Goal: Task Accomplishment & Management: Manage account settings

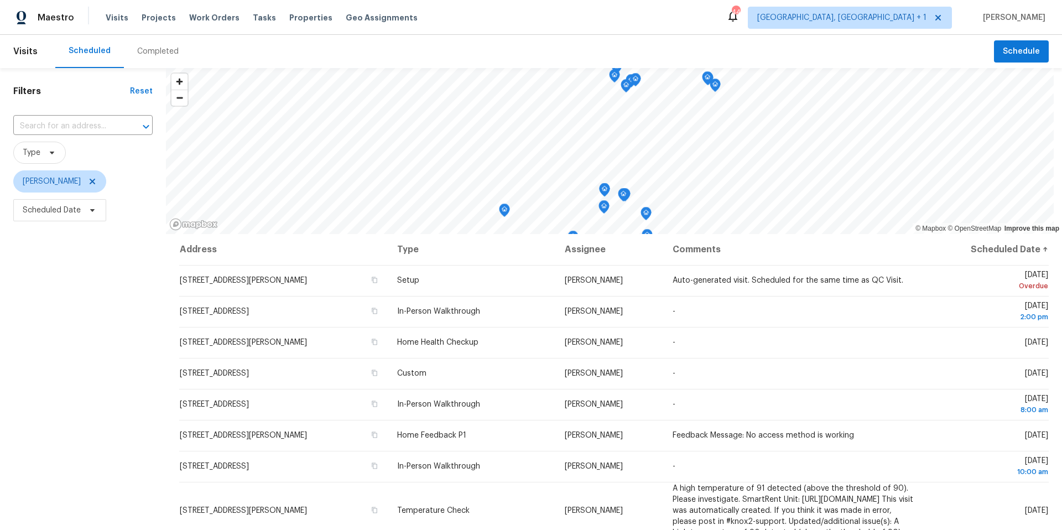
scroll to position [2, 0]
click at [40, 212] on span "Scheduled Date" at bounding box center [52, 207] width 58 height 11
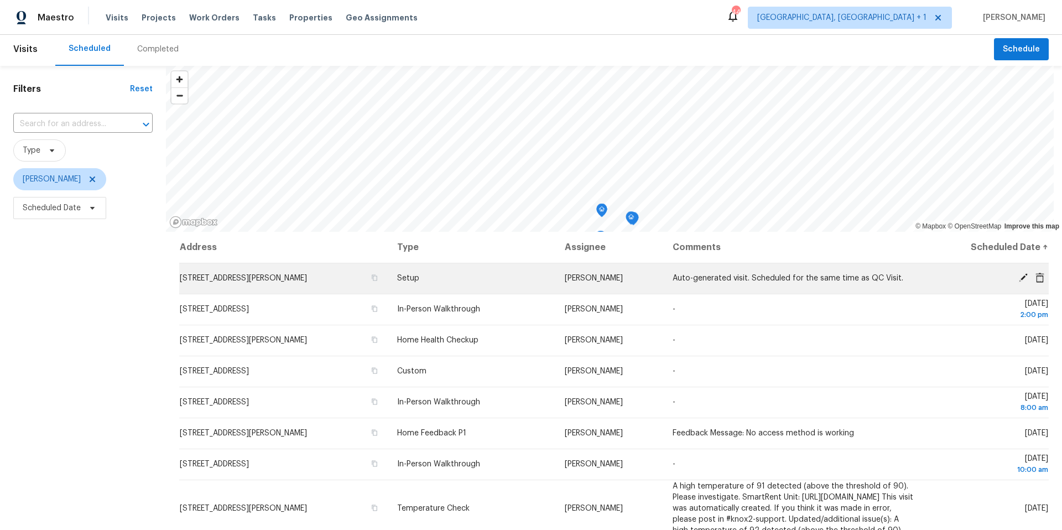
click at [796, 275] on icon at bounding box center [1023, 277] width 9 height 9
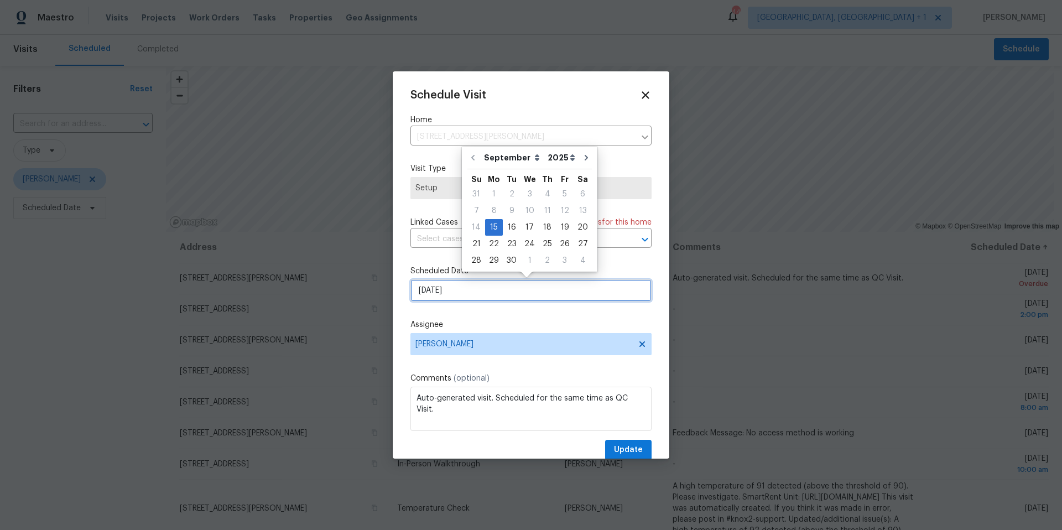
click at [503, 290] on input "[DATE]" at bounding box center [530, 290] width 241 height 22
click at [508, 226] on div "16" at bounding box center [512, 227] width 18 height 15
type input "[DATE]"
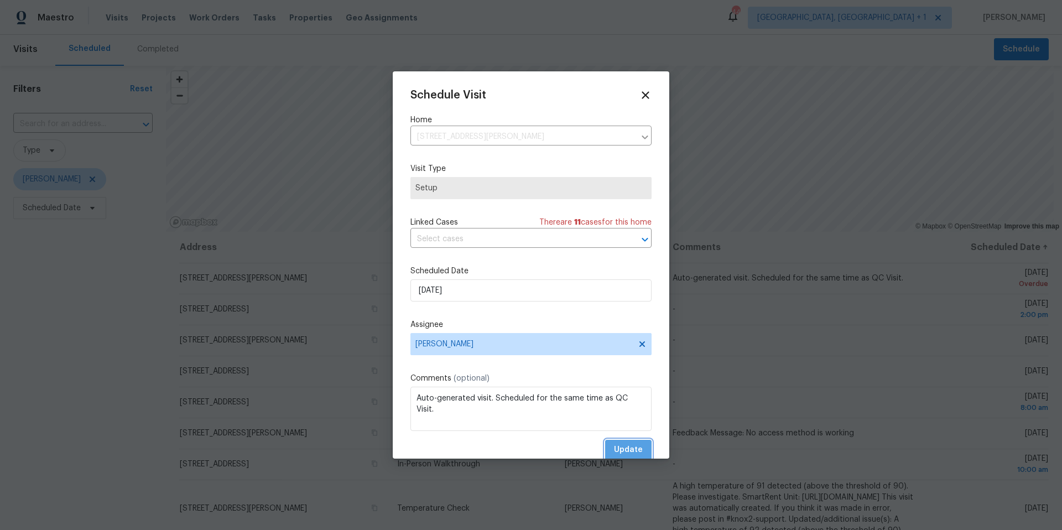
click at [625, 333] on span "Update" at bounding box center [628, 450] width 29 height 14
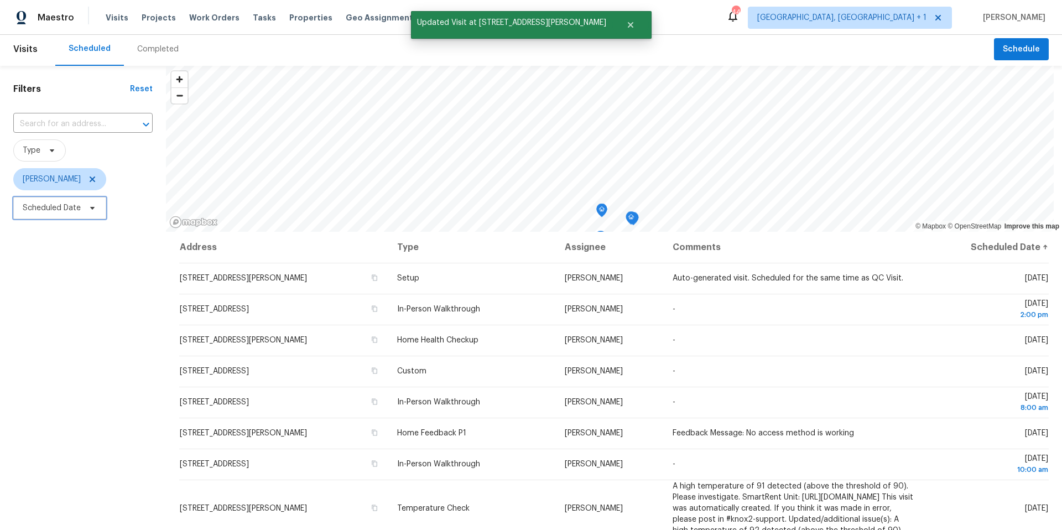
click at [69, 211] on span "Scheduled Date" at bounding box center [52, 207] width 58 height 11
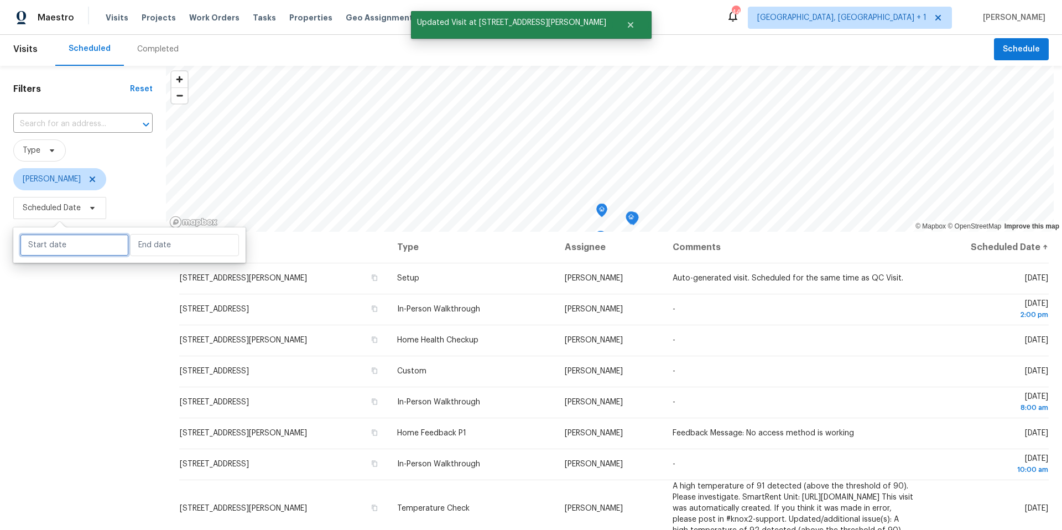
select select "8"
select select "2025"
select select "9"
select select "2025"
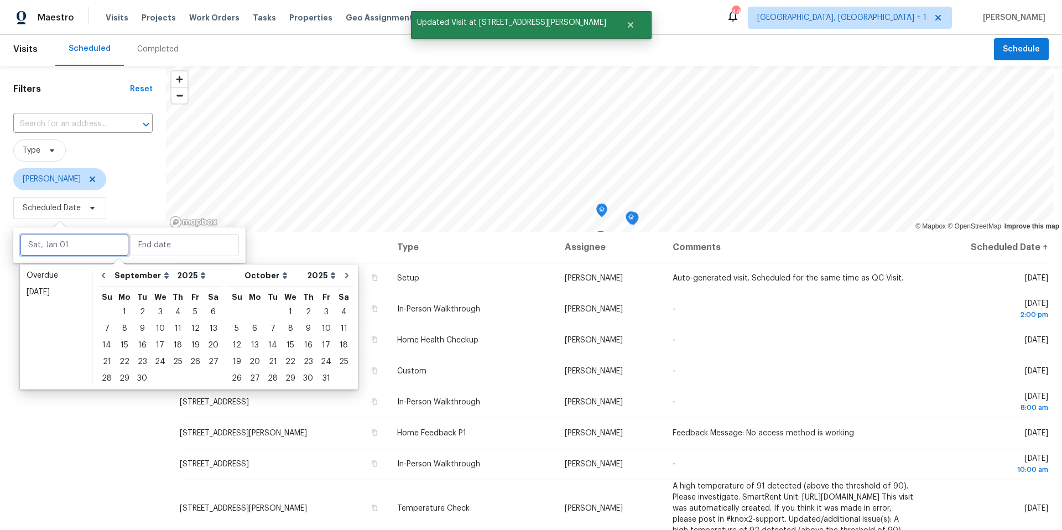
click at [71, 244] on input "text" at bounding box center [74, 245] width 109 height 22
click at [135, 333] on div "16" at bounding box center [142, 344] width 18 height 15
type input "[DATE]"
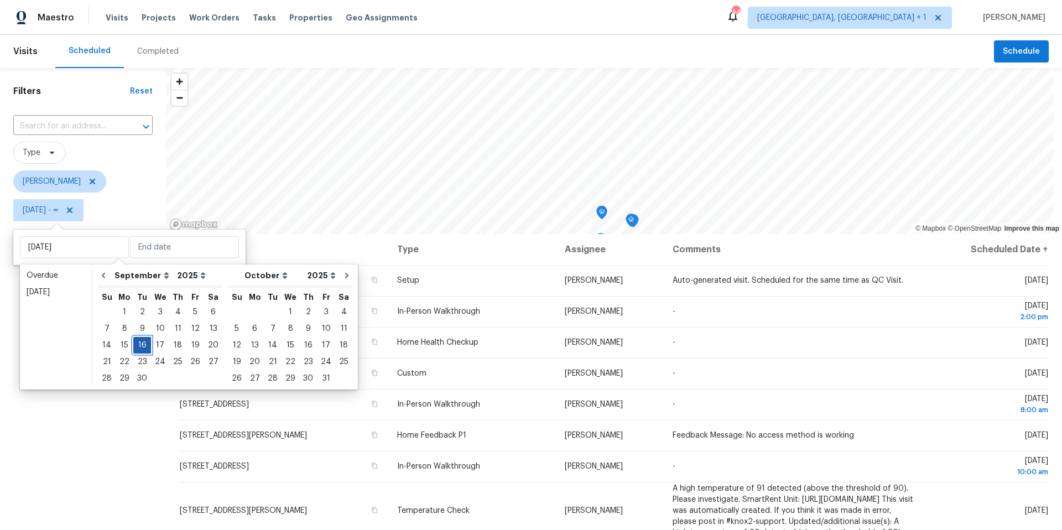
click at [137, 333] on div "16" at bounding box center [142, 344] width 18 height 15
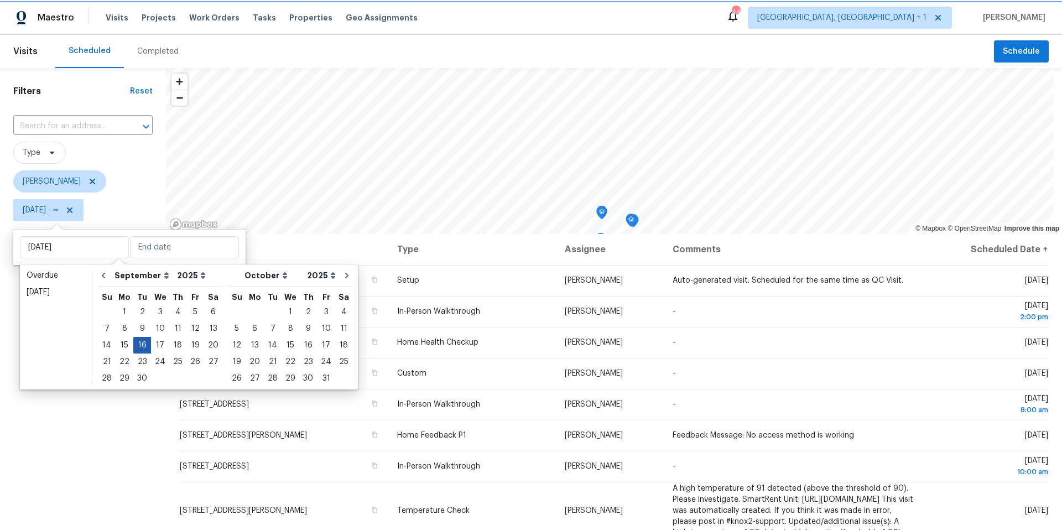
type input "[DATE]"
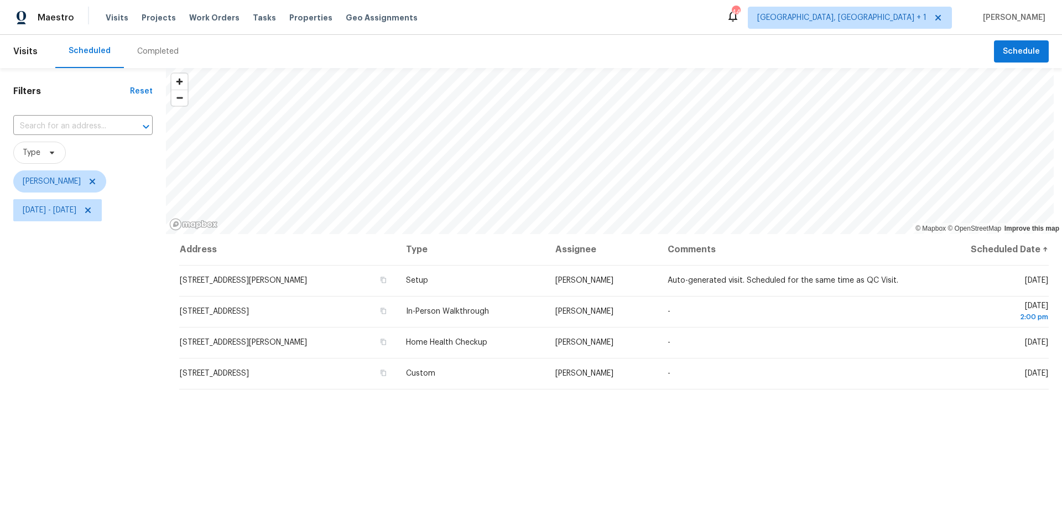
click at [123, 333] on div "Filters Reset ​ Type [PERSON_NAME][DATE] - [DATE]" at bounding box center [83, 362] width 166 height 589
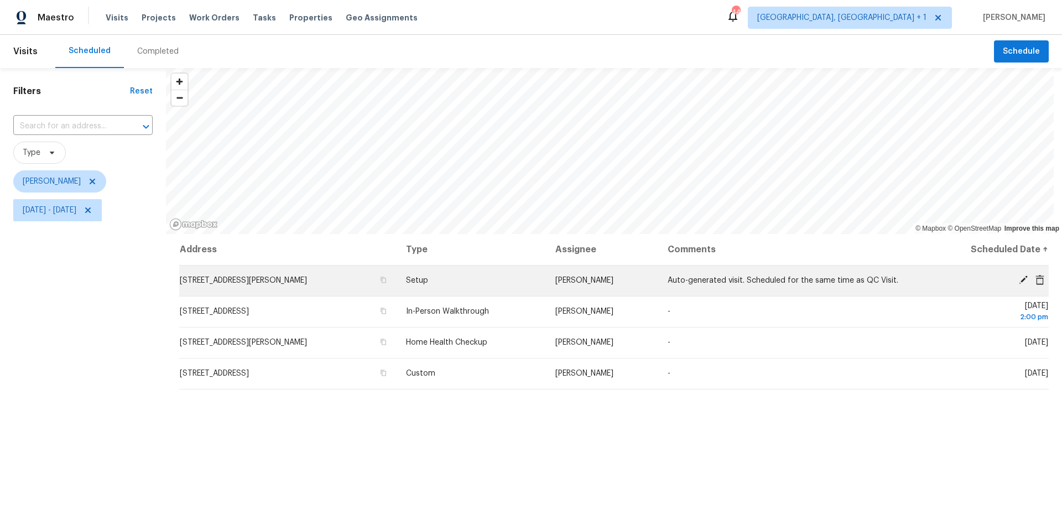
click at [796, 280] on icon at bounding box center [1023, 280] width 10 height 10
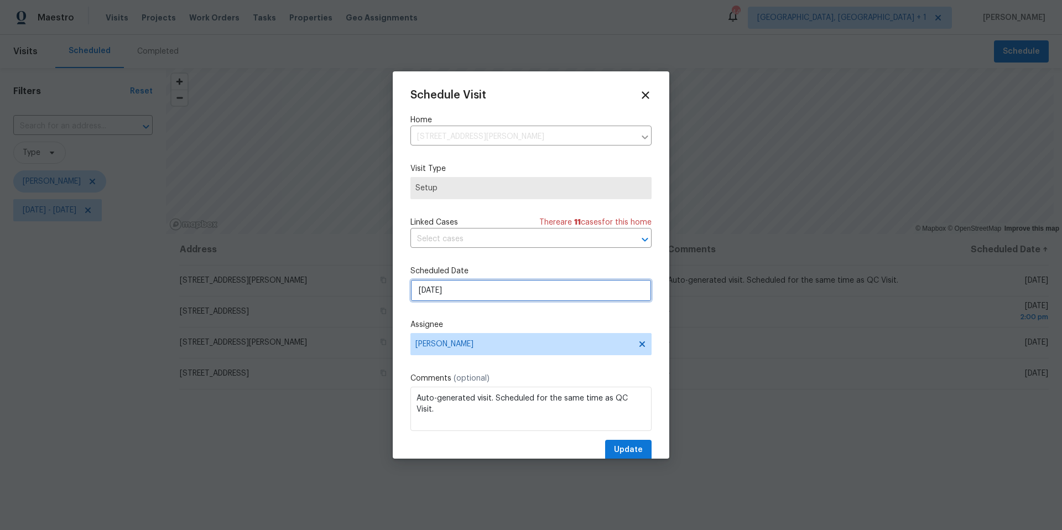
click at [572, 281] on input "[DATE]" at bounding box center [530, 290] width 241 height 22
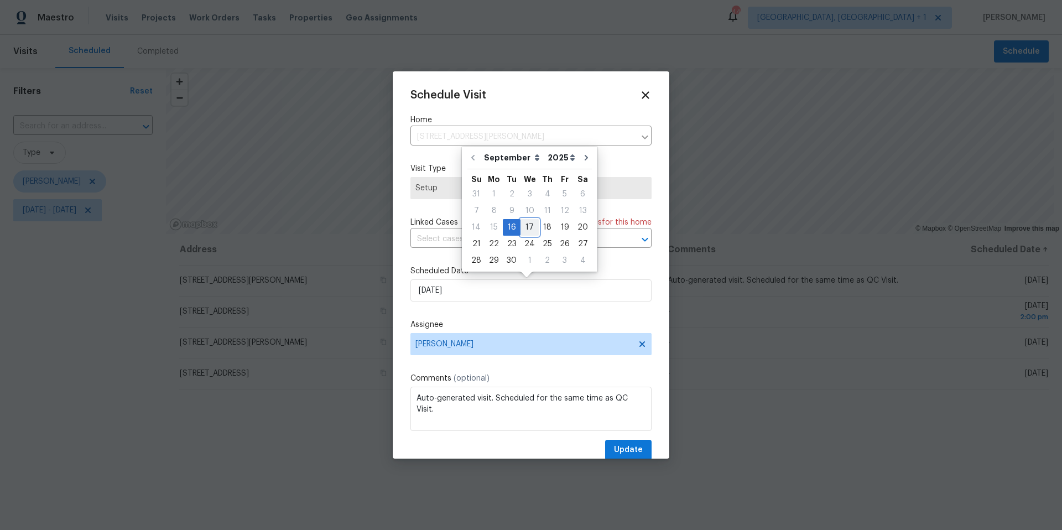
click at [525, 227] on div "17" at bounding box center [529, 227] width 18 height 15
type input "[DATE]"
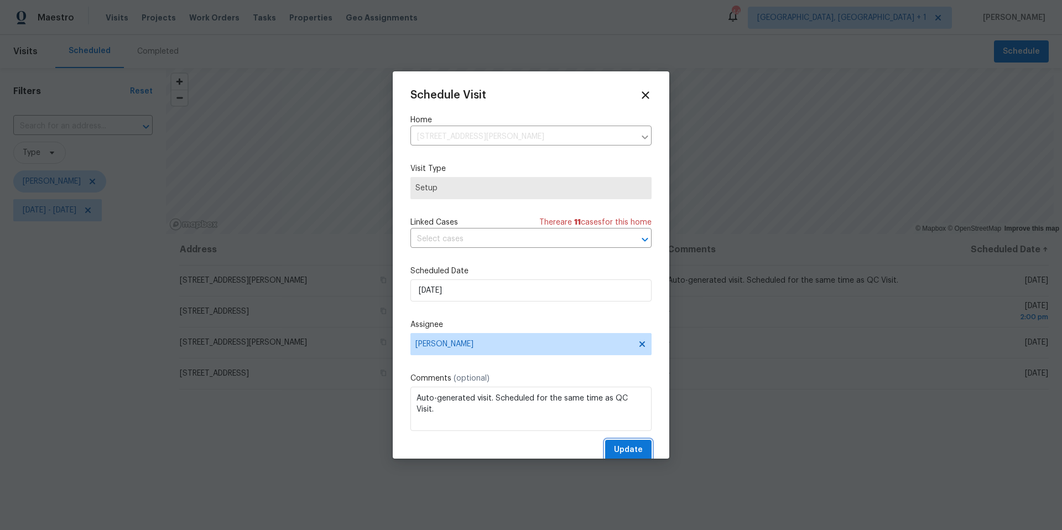
click at [621, 333] on span "Update" at bounding box center [628, 450] width 29 height 14
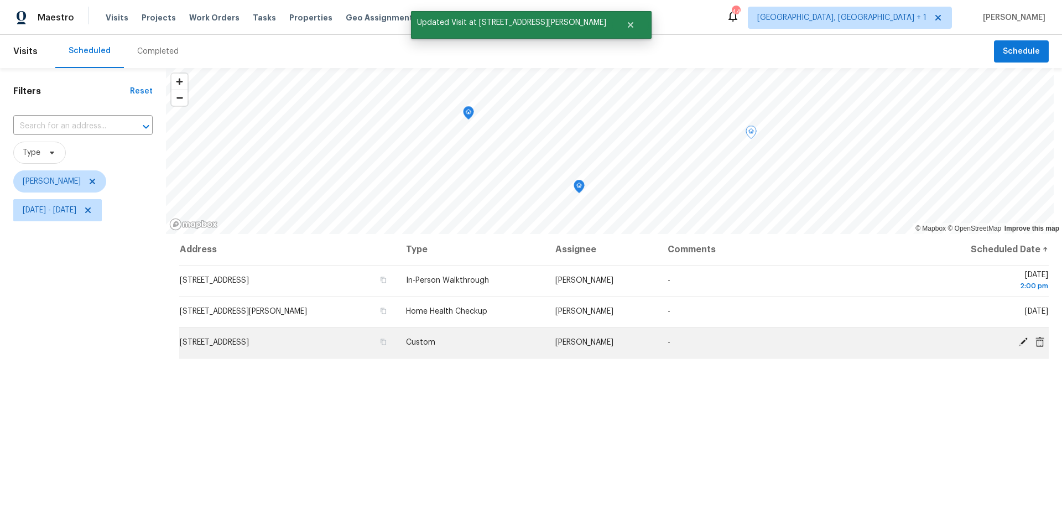
click at [796, 333] on icon at bounding box center [1040, 342] width 10 height 10
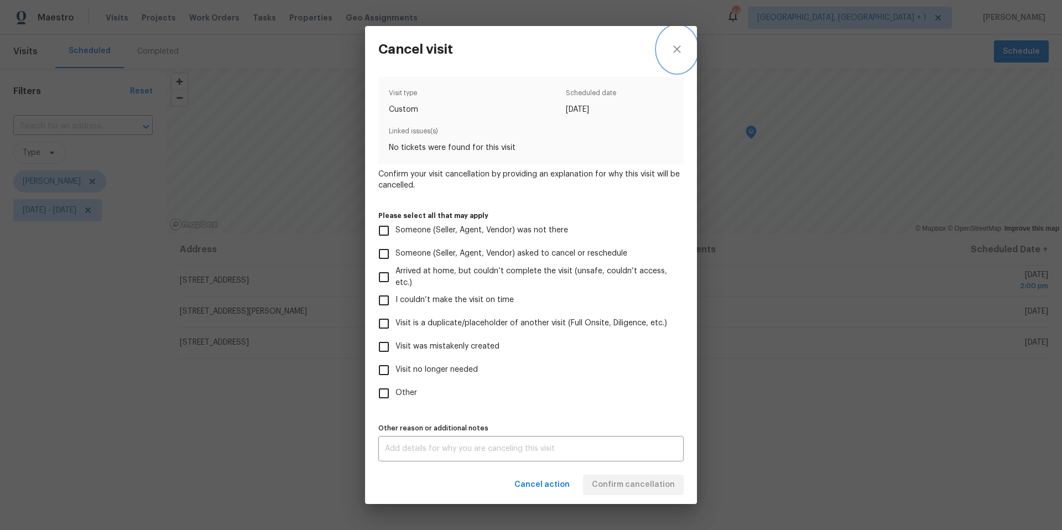
click at [681, 49] on icon "close" at bounding box center [676, 49] width 13 height 13
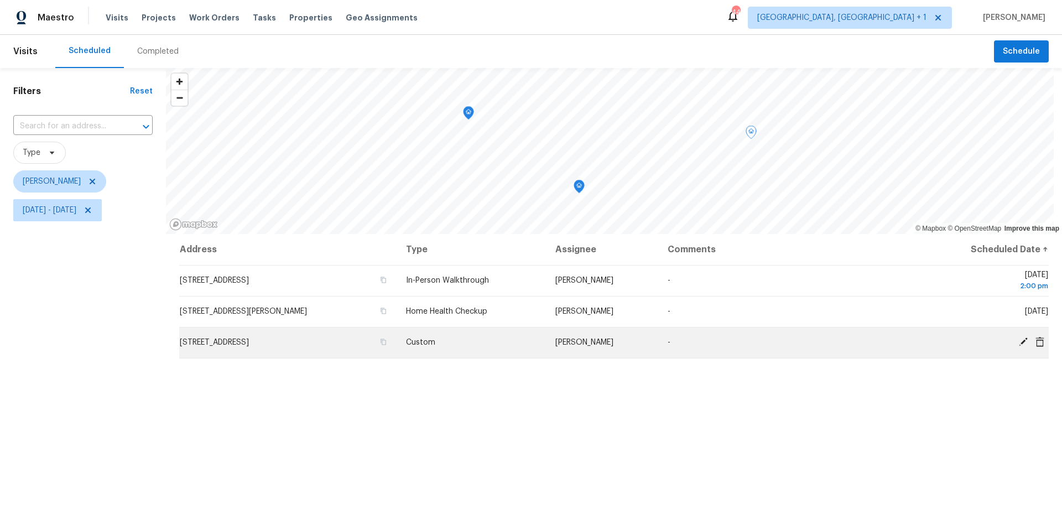
click at [796, 333] on icon at bounding box center [1023, 342] width 10 height 10
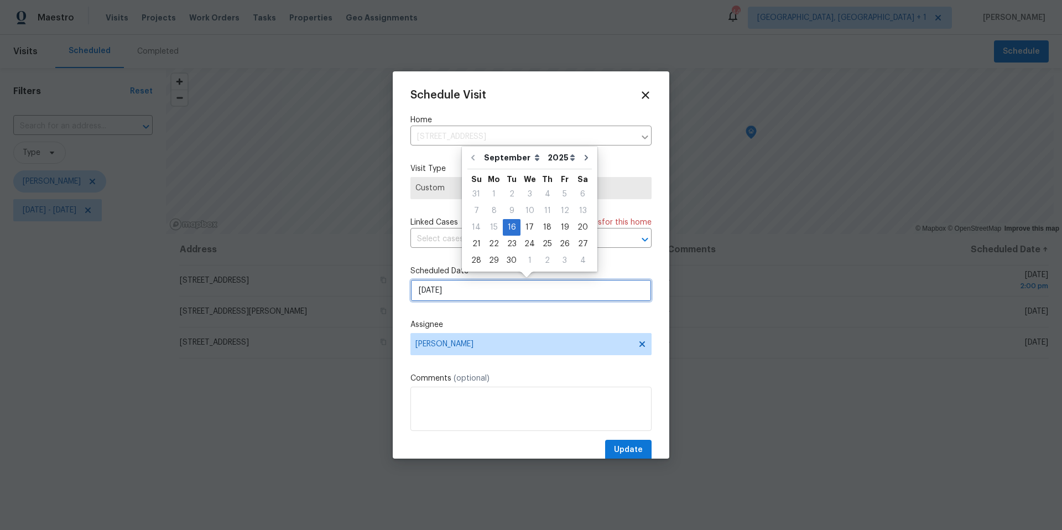
click at [474, 301] on input "[DATE]" at bounding box center [530, 290] width 241 height 22
click at [539, 227] on div "18" at bounding box center [547, 227] width 17 height 15
type input "[DATE]"
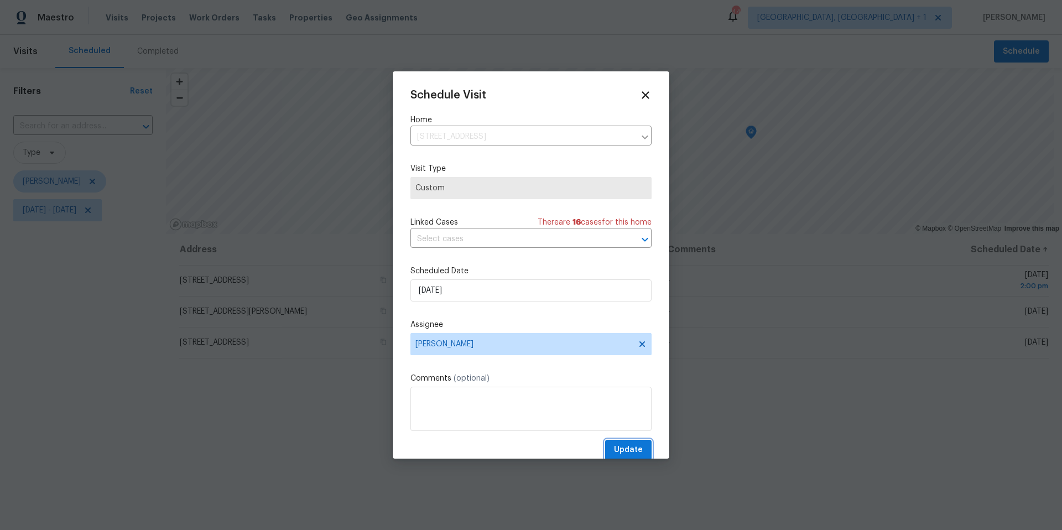
click at [617, 333] on span "Update" at bounding box center [628, 450] width 29 height 14
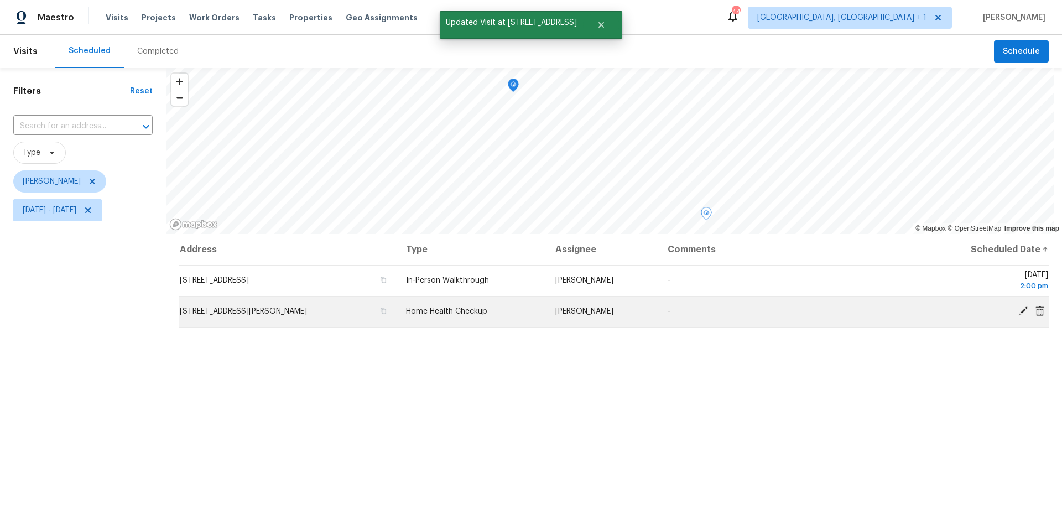
click at [796, 312] on icon at bounding box center [1023, 310] width 9 height 9
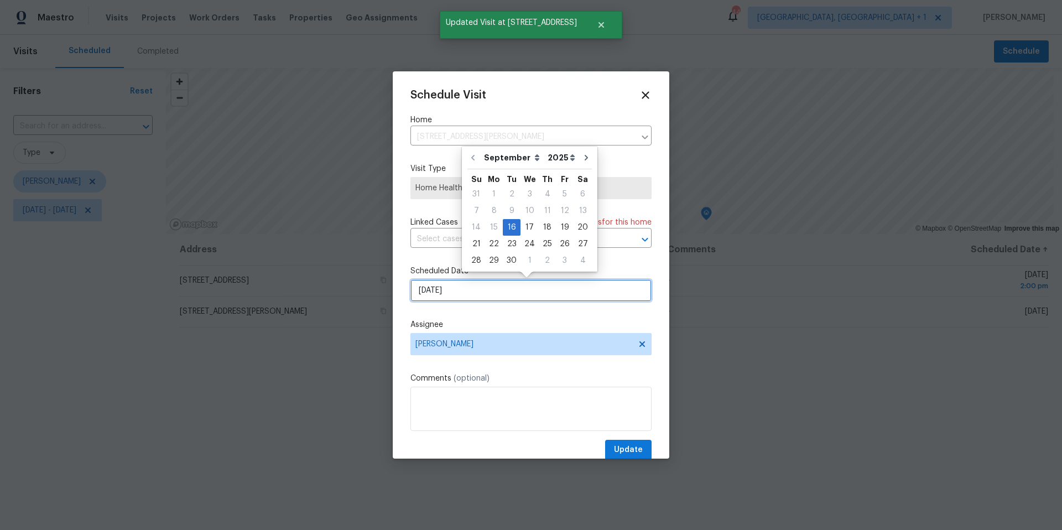
click at [476, 292] on input "[DATE]" at bounding box center [530, 290] width 241 height 22
click at [546, 228] on div "18" at bounding box center [547, 227] width 17 height 15
type input "[DATE]"
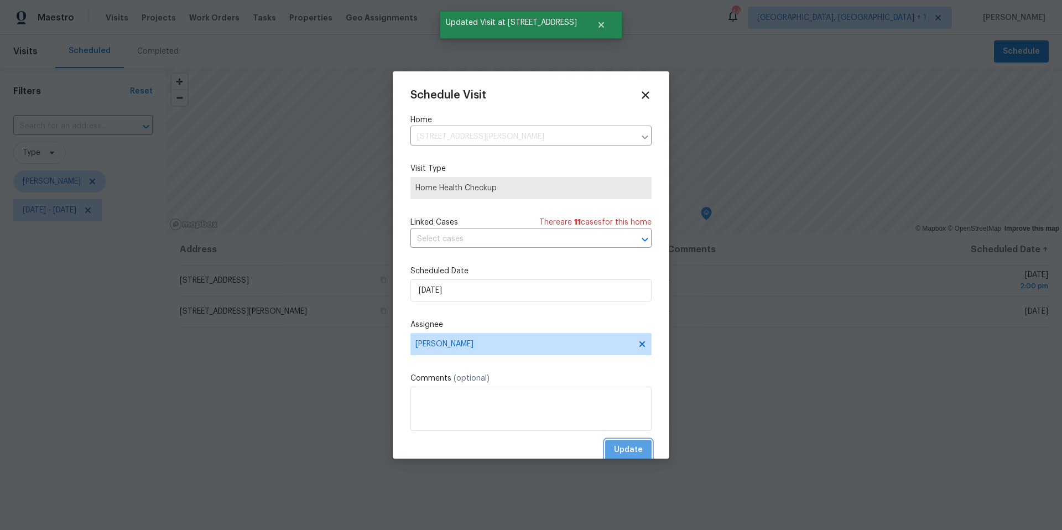
click at [619, 333] on span "Update" at bounding box center [628, 450] width 29 height 14
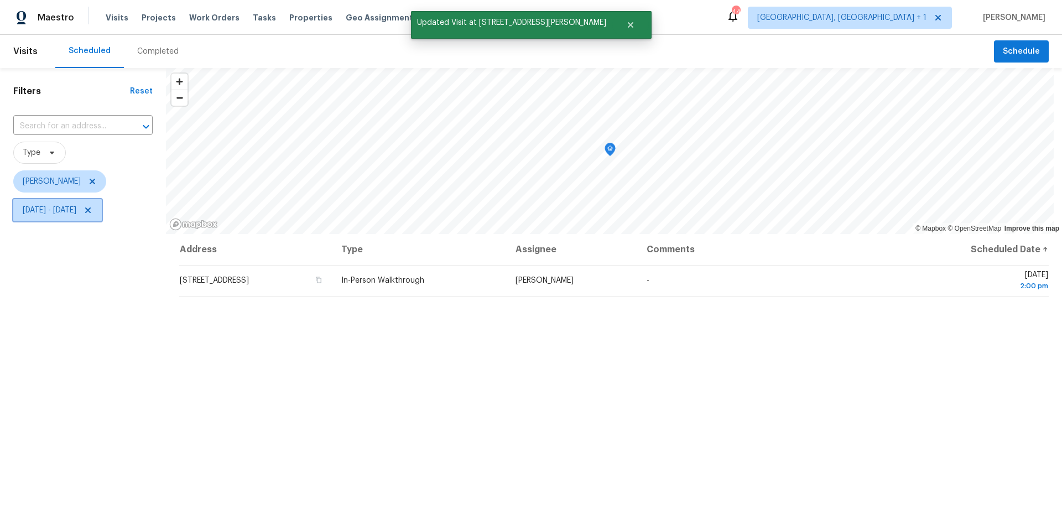
click at [76, 215] on span "[DATE] - [DATE]" at bounding box center [50, 210] width 54 height 11
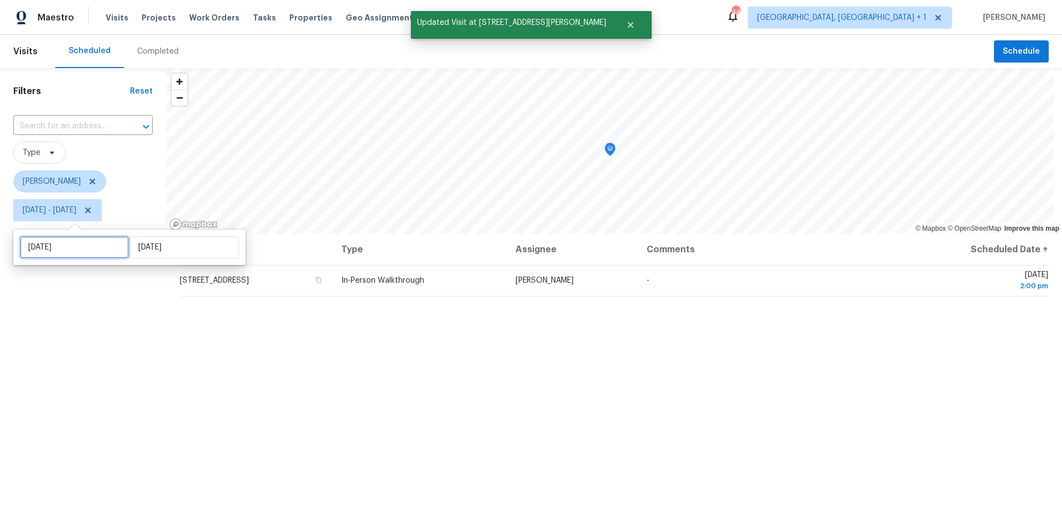
click at [81, 253] on input "[DATE]" at bounding box center [74, 247] width 109 height 22
select select "8"
select select "2025"
select select "9"
select select "2025"
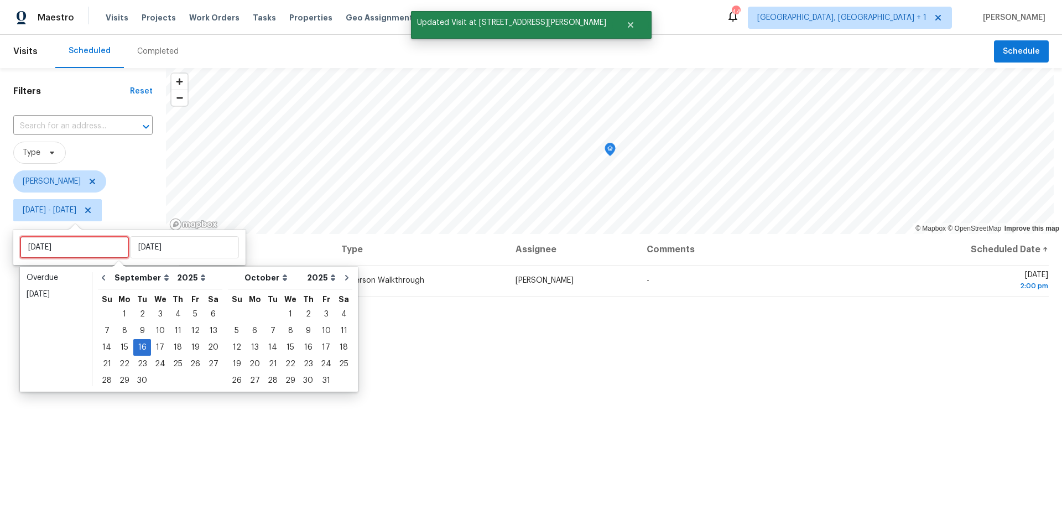
type input "[DATE]"
click at [156, 333] on div "17" at bounding box center [160, 347] width 18 height 15
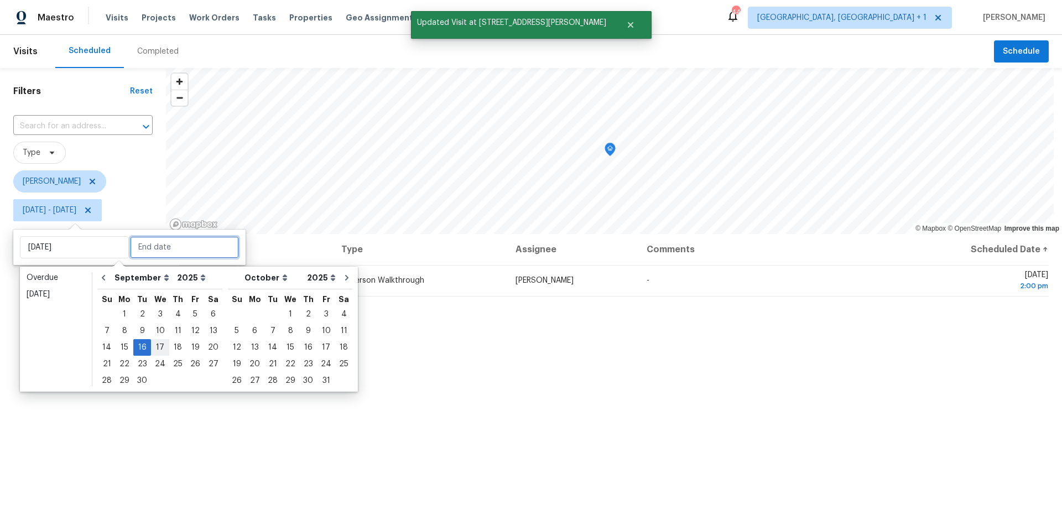
type input "[DATE]"
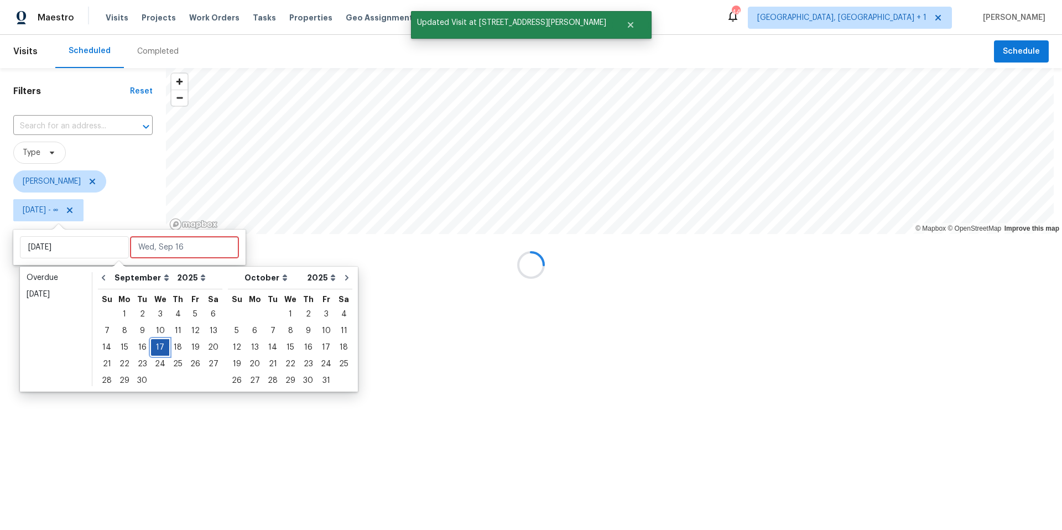
click at [156, 333] on div "17" at bounding box center [160, 347] width 18 height 15
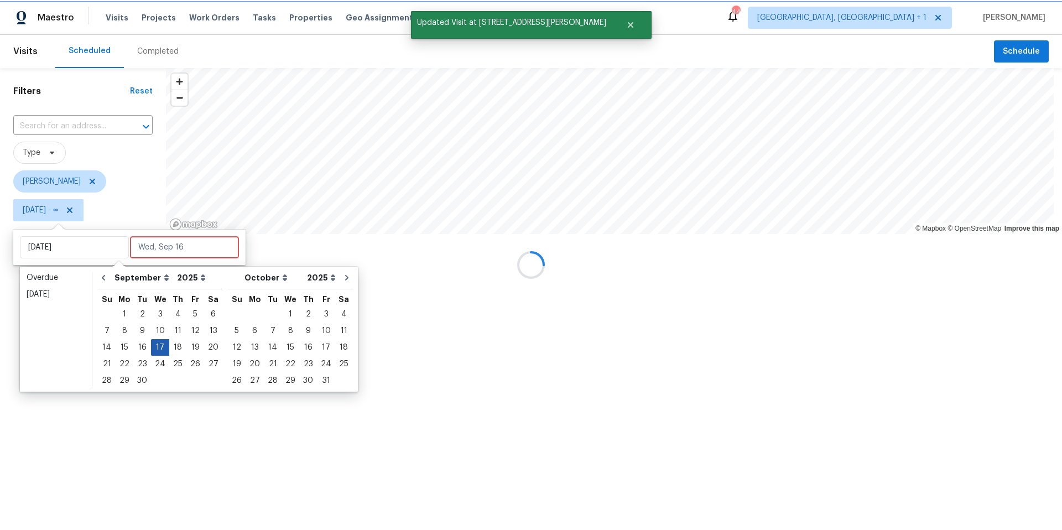
type input "[DATE]"
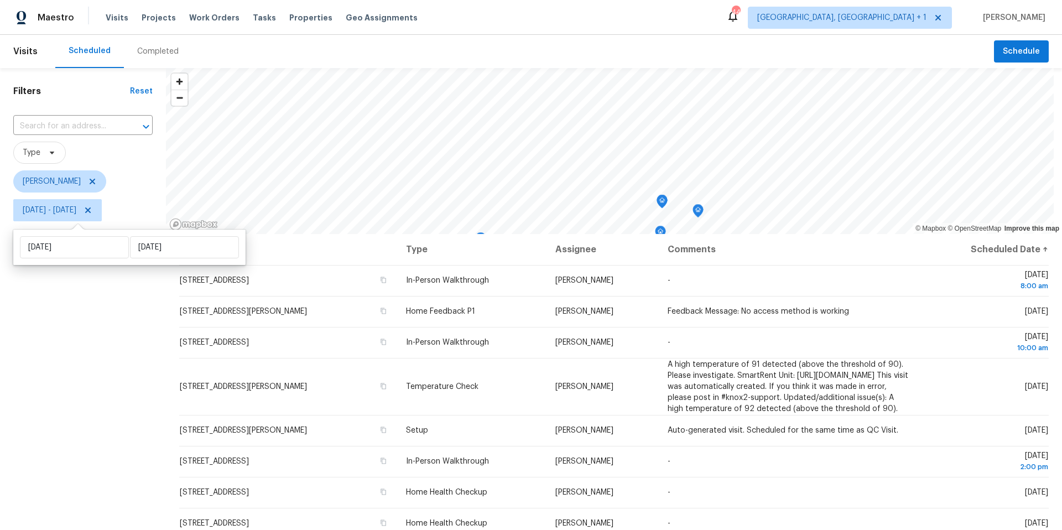
click at [63, 333] on div "Filters Reset ​ Type [PERSON_NAME] [DATE] - [DATE]" at bounding box center [83, 362] width 166 height 589
click at [80, 221] on span "[DATE] - [DATE]" at bounding box center [57, 210] width 88 height 22
click at [83, 333] on div "Filters Reset ​ Type [PERSON_NAME] [DATE] - [DATE]" at bounding box center [83, 362] width 166 height 589
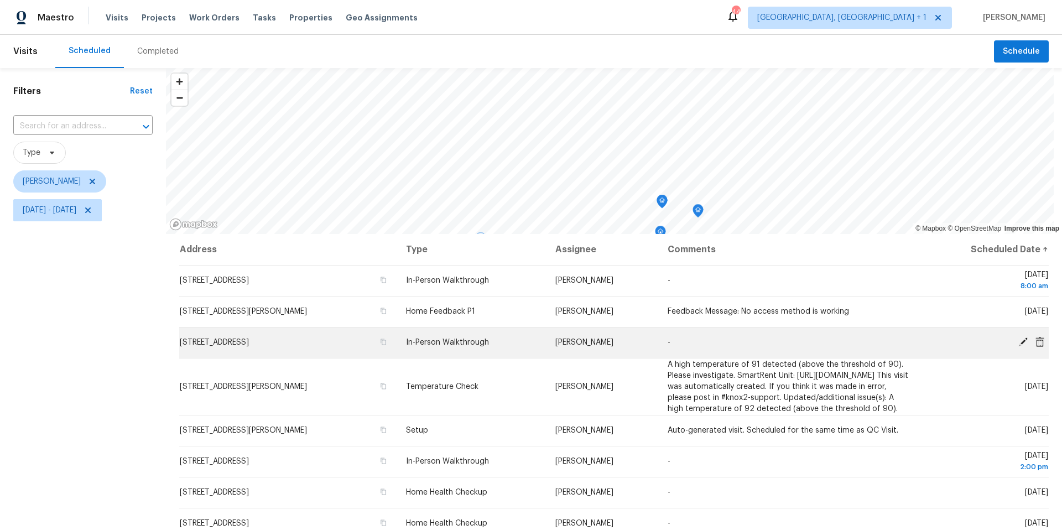
click at [796, 333] on icon at bounding box center [1023, 342] width 10 height 10
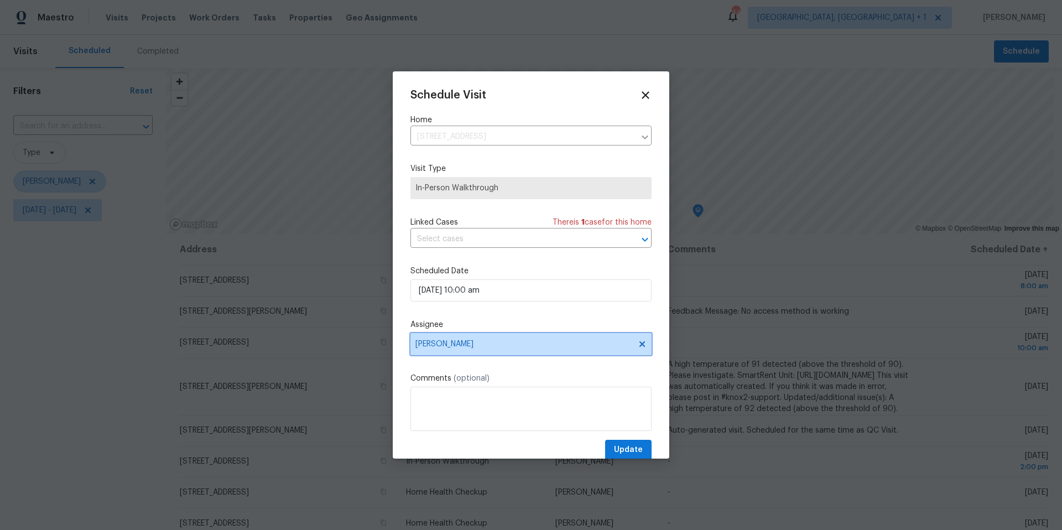
click at [482, 333] on span "[PERSON_NAME]" at bounding box center [530, 344] width 241 height 22
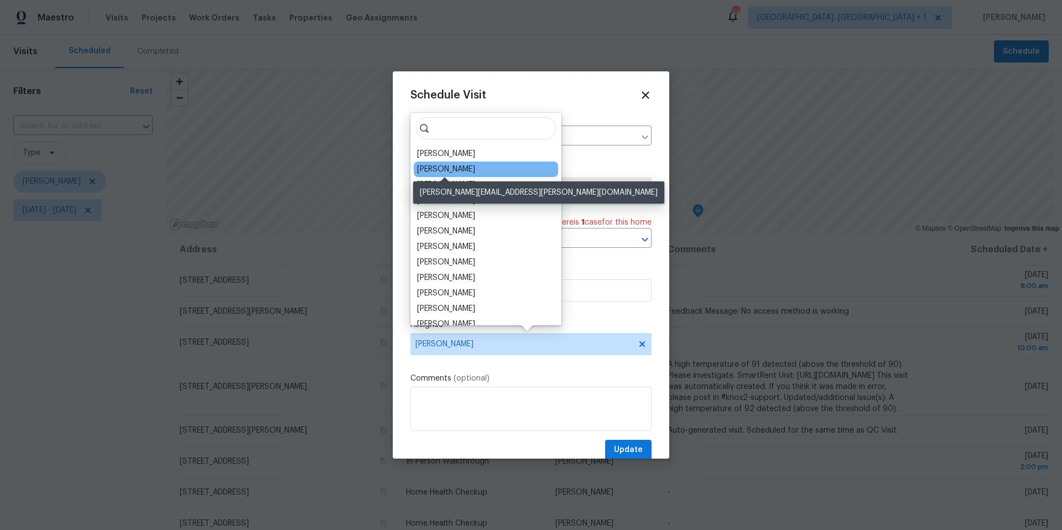
click at [458, 169] on div "[PERSON_NAME]" at bounding box center [446, 169] width 58 height 11
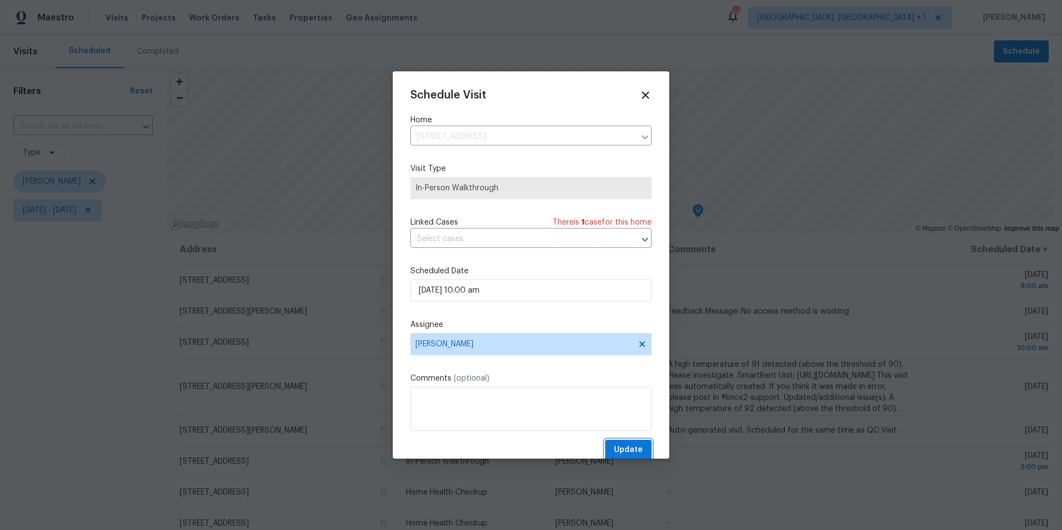
click at [614, 333] on span "Update" at bounding box center [628, 450] width 29 height 14
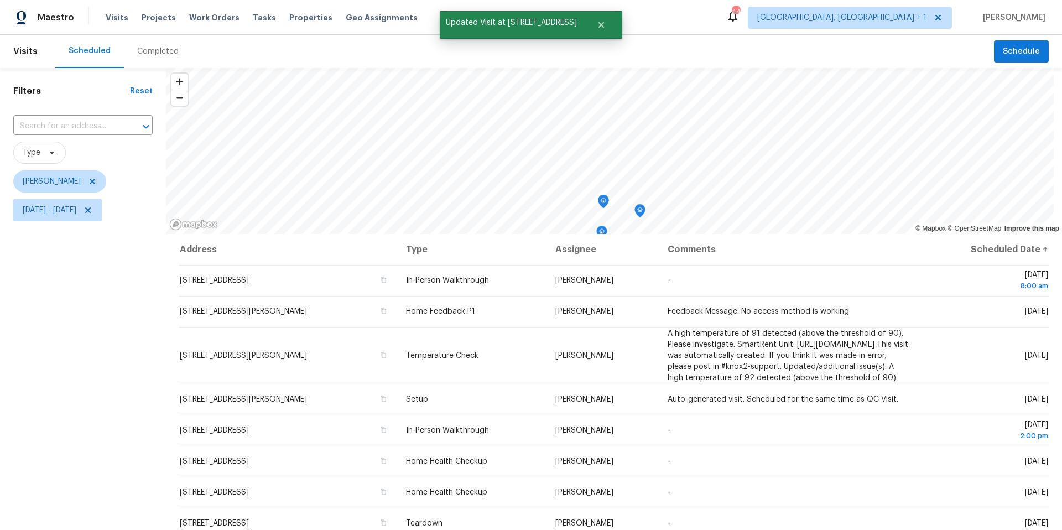
click at [80, 333] on div "Filters Reset ​ Type [PERSON_NAME] [DATE] - [DATE]" at bounding box center [83, 362] width 166 height 589
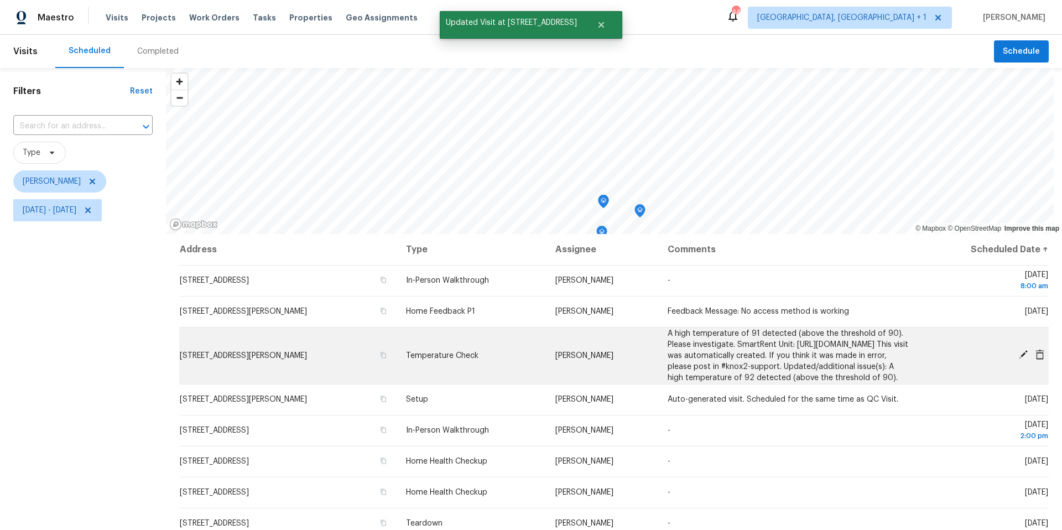
click at [796, 333] on icon at bounding box center [1023, 354] width 10 height 10
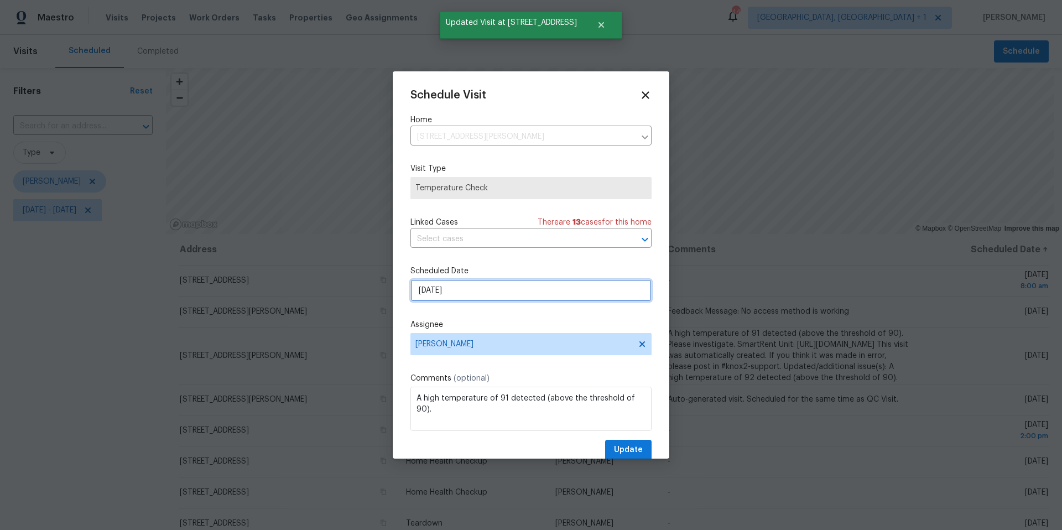
click at [495, 295] on input "[DATE]" at bounding box center [530, 290] width 241 height 22
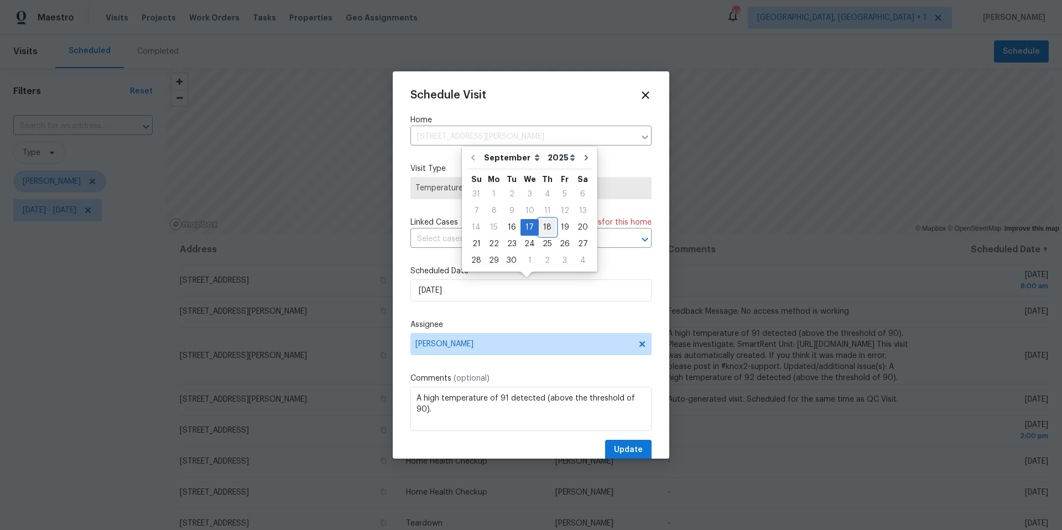
click at [544, 224] on div "18" at bounding box center [547, 227] width 17 height 15
type input "[DATE]"
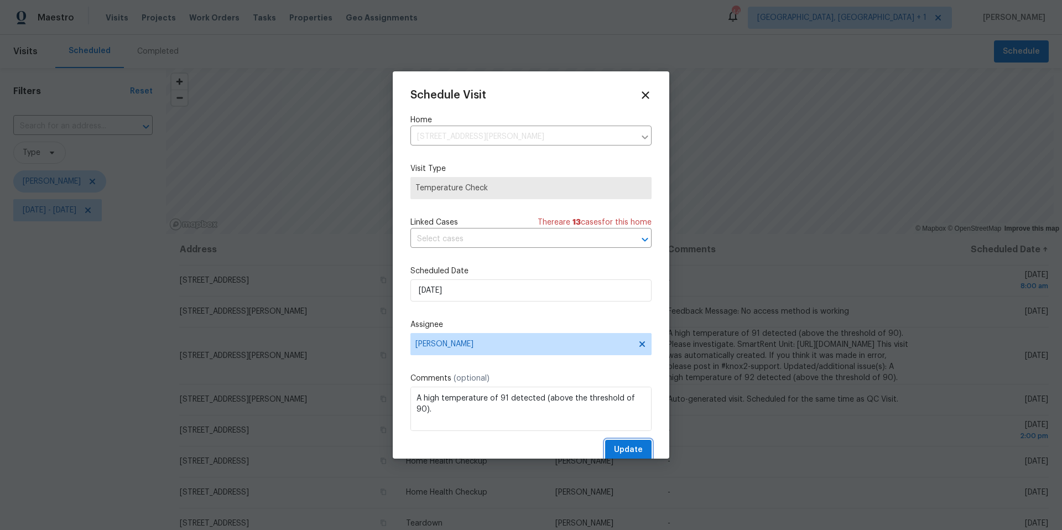
click at [625, 333] on span "Update" at bounding box center [628, 450] width 29 height 14
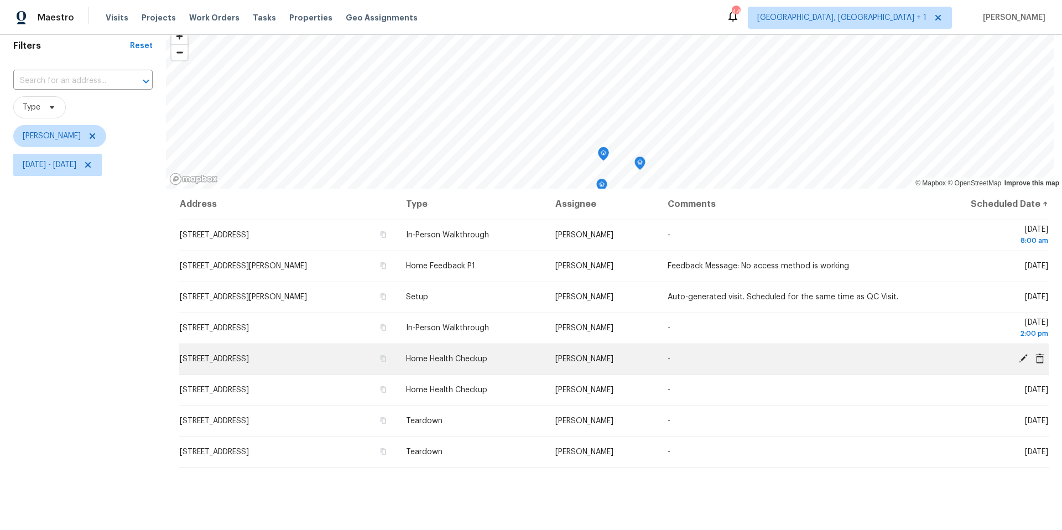
scroll to position [93, 0]
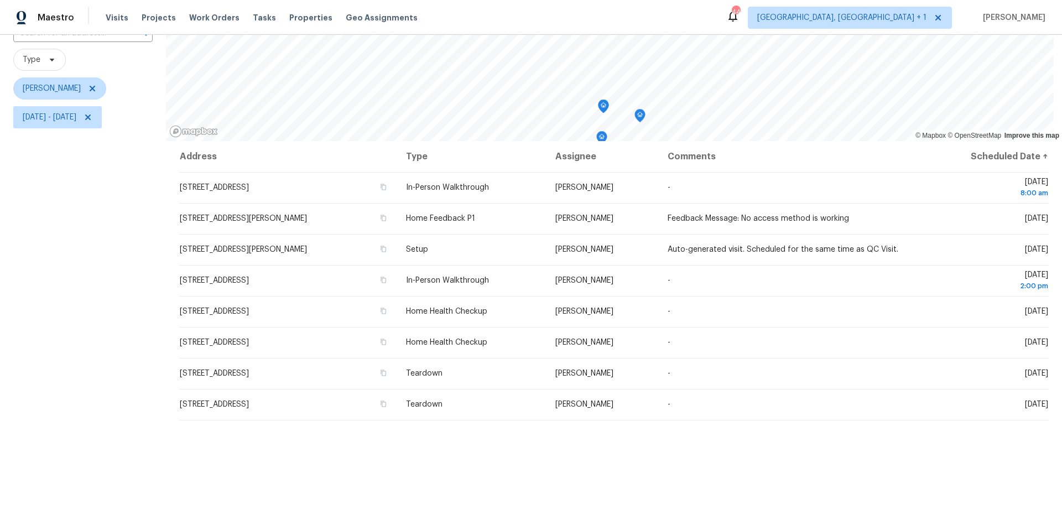
click at [86, 268] on div "Filters Reset ​ Type [PERSON_NAME] [DATE] - [DATE]" at bounding box center [83, 269] width 166 height 589
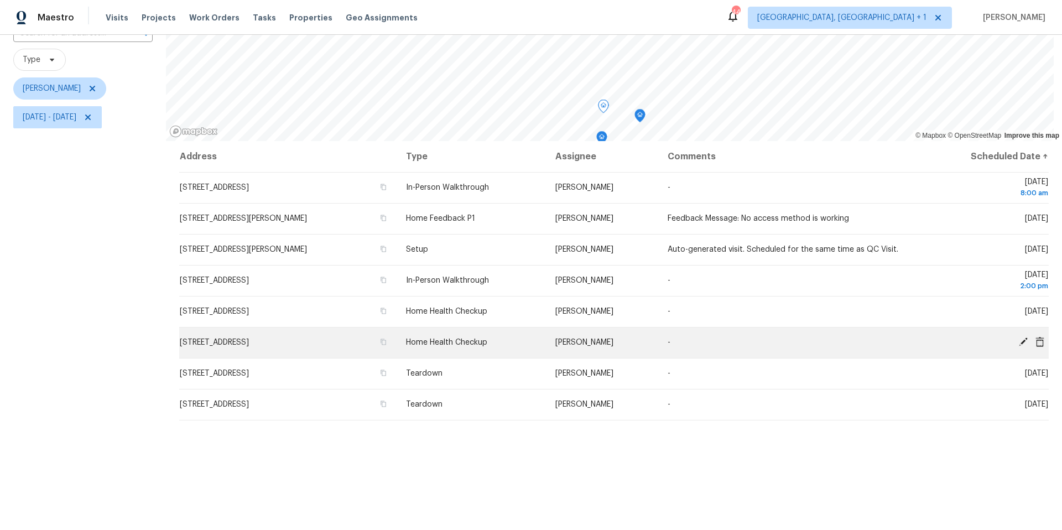
click at [796, 333] on icon at bounding box center [1039, 341] width 9 height 10
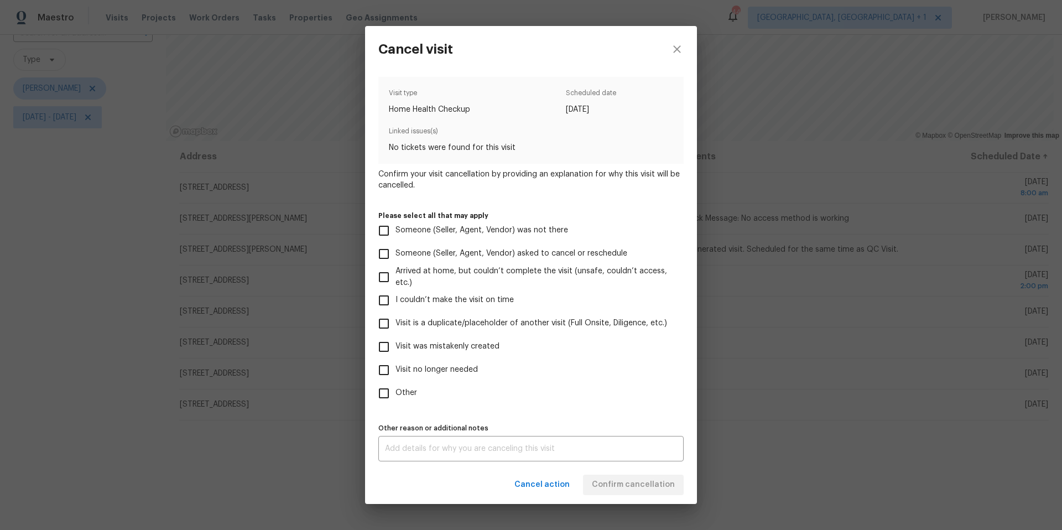
click at [385, 325] on input "Visit is a duplicate/placeholder of another visit (Full Onsite, Diligence, etc.)" at bounding box center [383, 323] width 23 height 23
checkbox input "true"
click at [427, 333] on textarea at bounding box center [531, 449] width 292 height 8
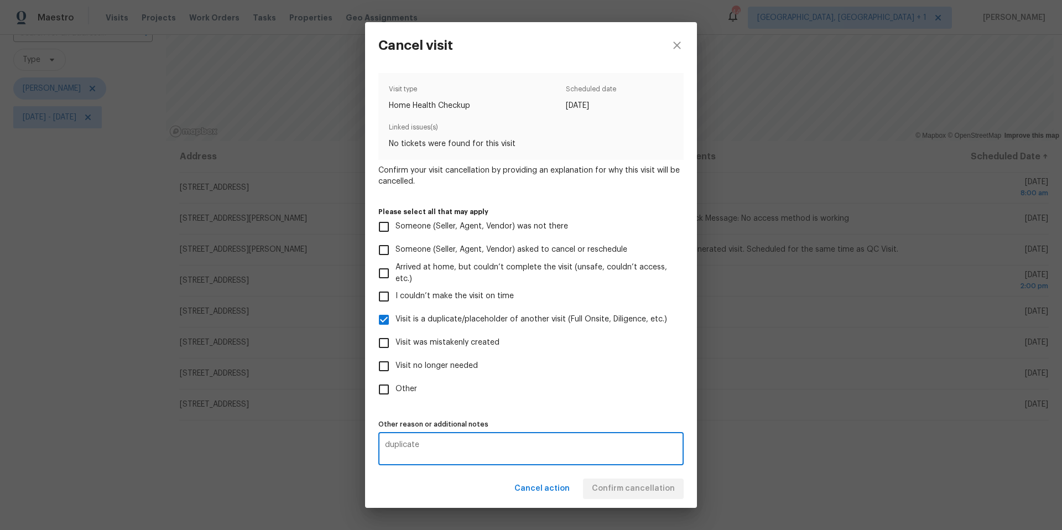
type textarea "duplicate"
click at [467, 333] on div "Cancel action Confirm cancellation" at bounding box center [531, 488] width 332 height 38
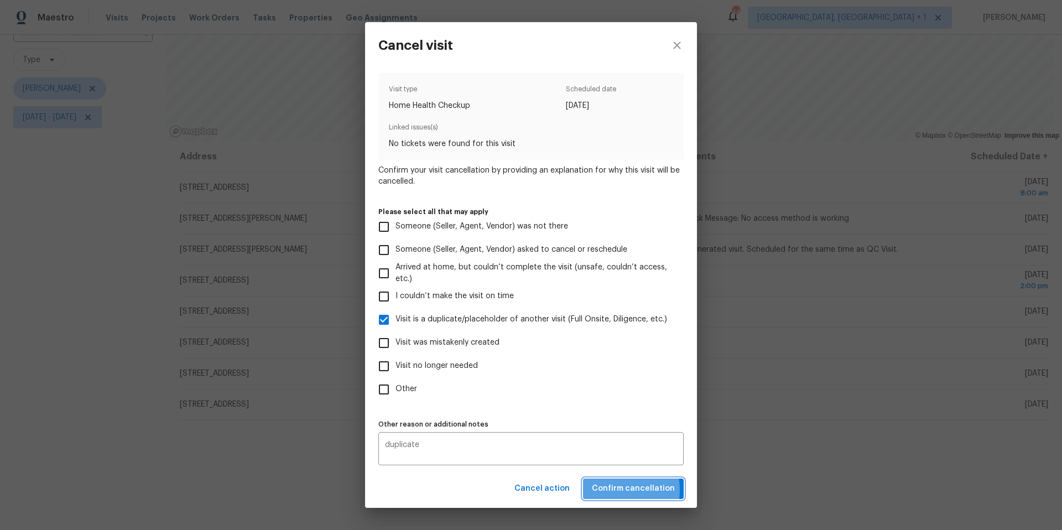
click at [613, 333] on span "Confirm cancellation" at bounding box center [633, 489] width 83 height 14
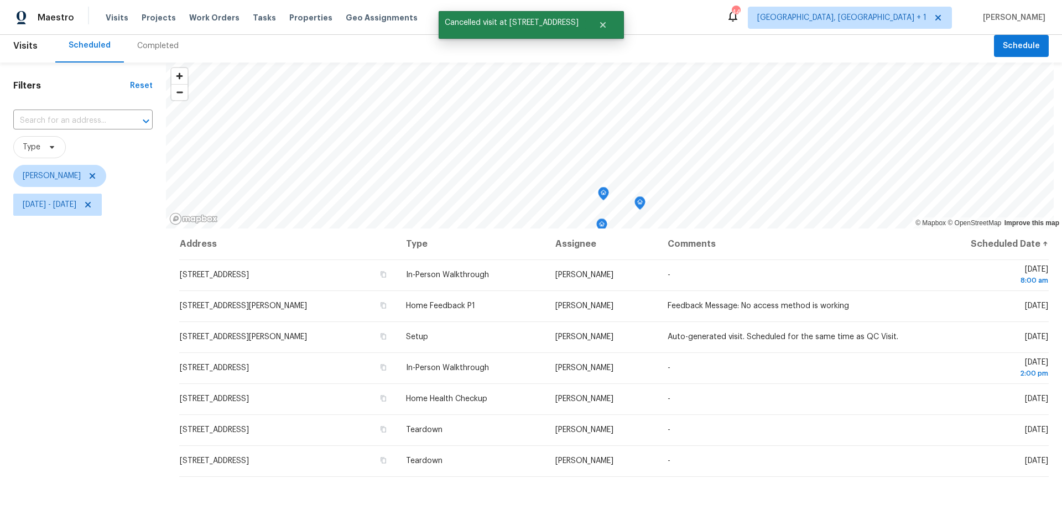
scroll to position [7, 0]
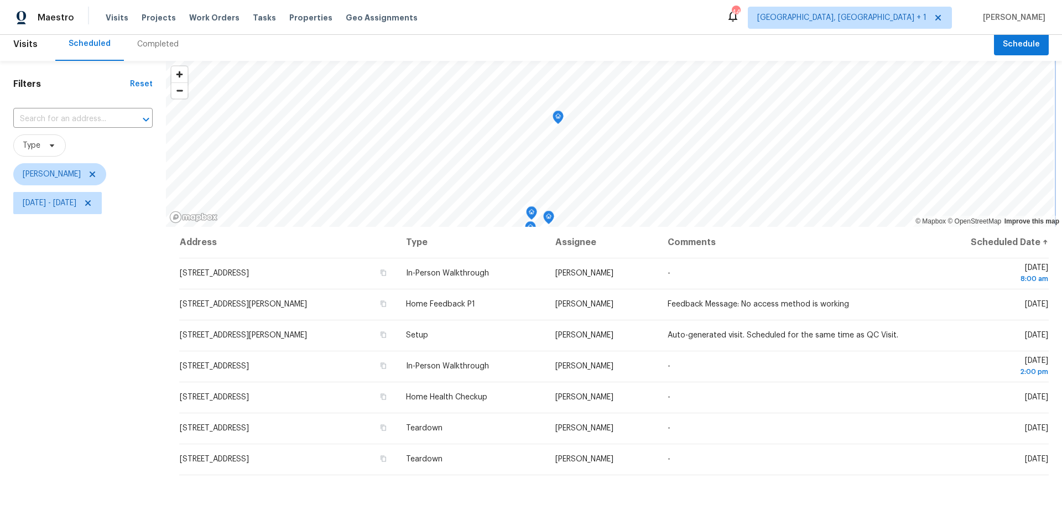
click at [556, 114] on icon "Map marker" at bounding box center [558, 117] width 10 height 13
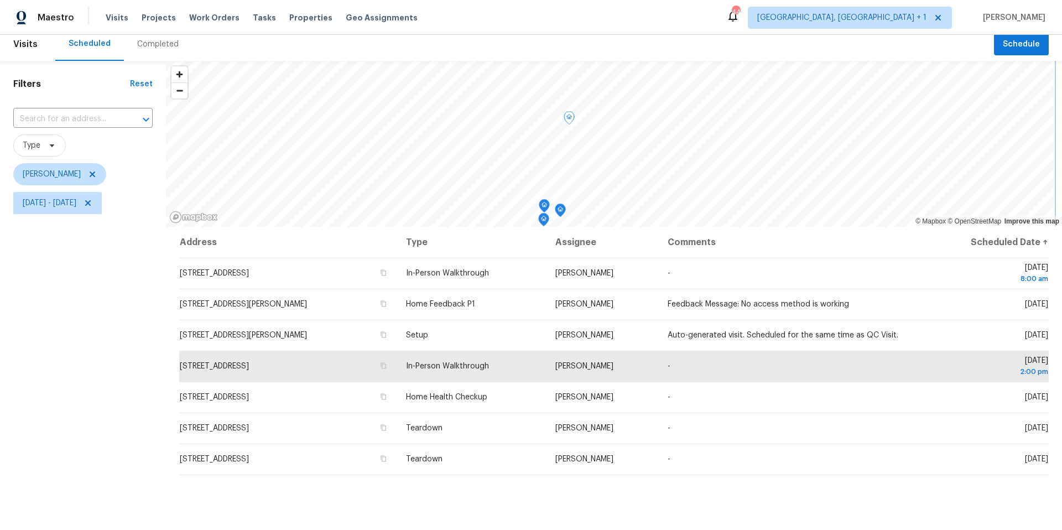
click at [562, 211] on icon "Map marker" at bounding box center [559, 209] width 3 height 3
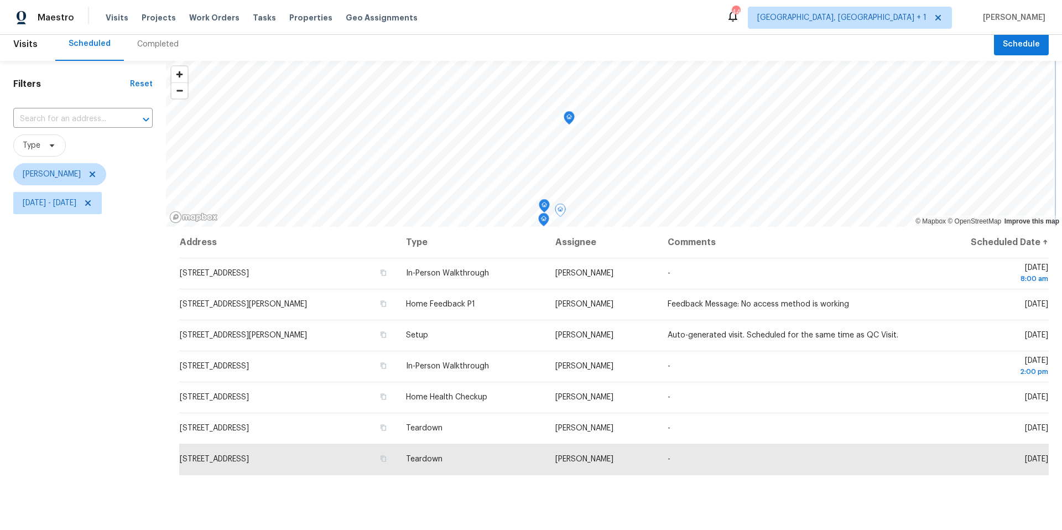
click at [571, 117] on icon "Map marker" at bounding box center [569, 118] width 10 height 13
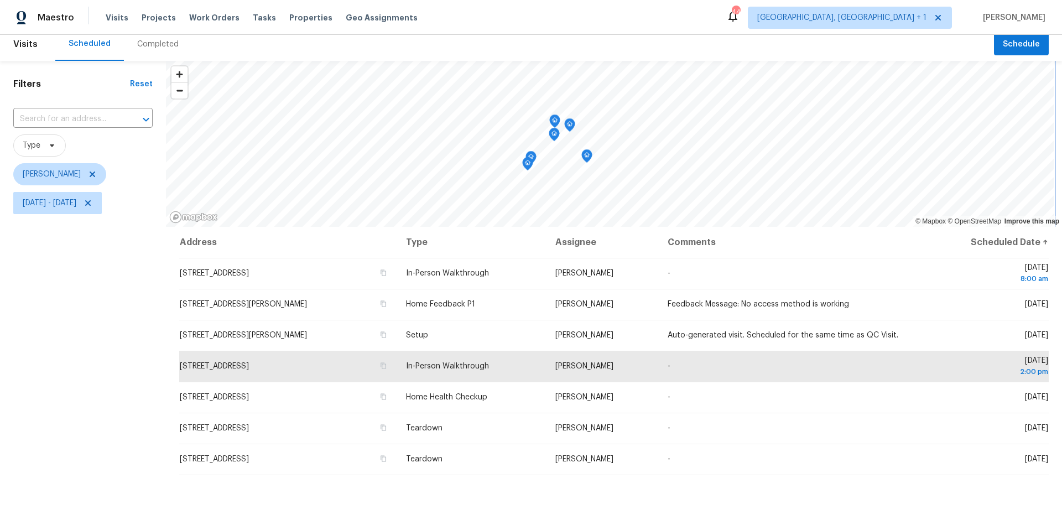
click at [589, 156] on icon "Map marker" at bounding box center [587, 156] width 10 height 13
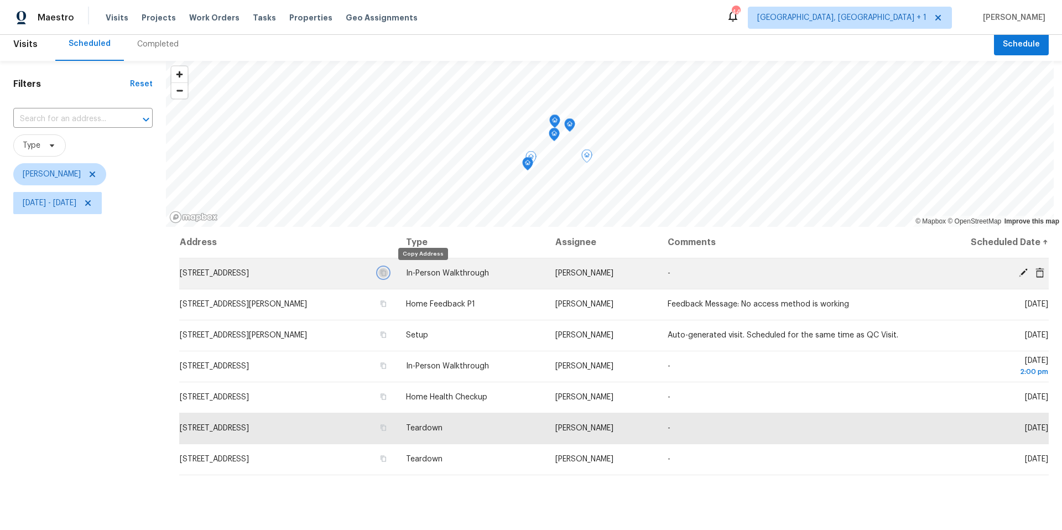
click at [387, 271] on icon "button" at bounding box center [383, 272] width 7 height 7
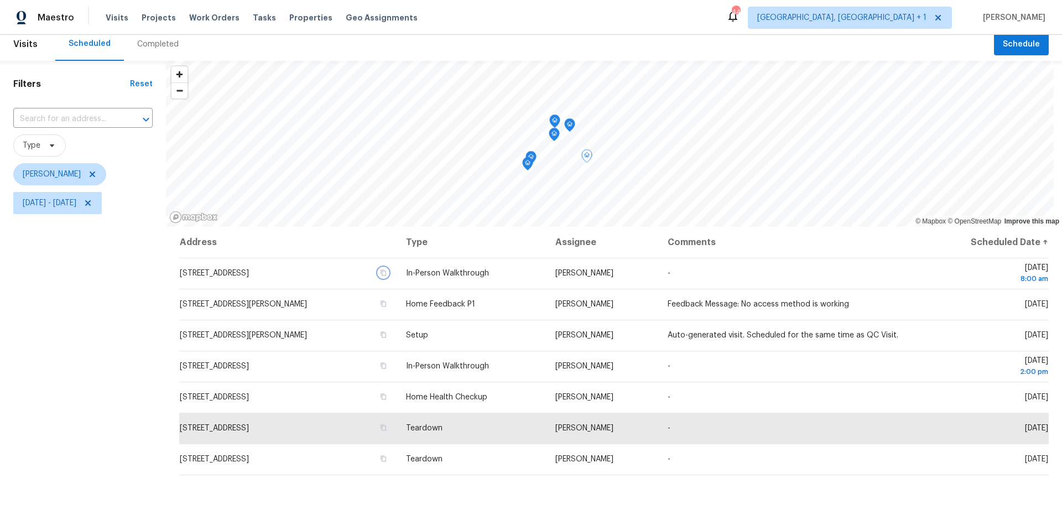
click at [529, 163] on icon "Map marker" at bounding box center [527, 163] width 3 height 3
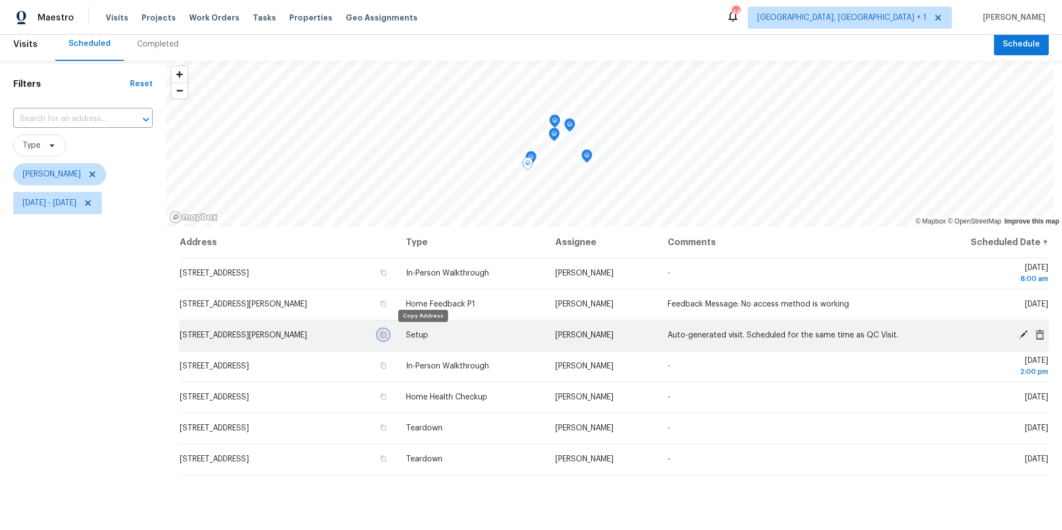
click at [386, 333] on icon "button" at bounding box center [383, 335] width 6 height 6
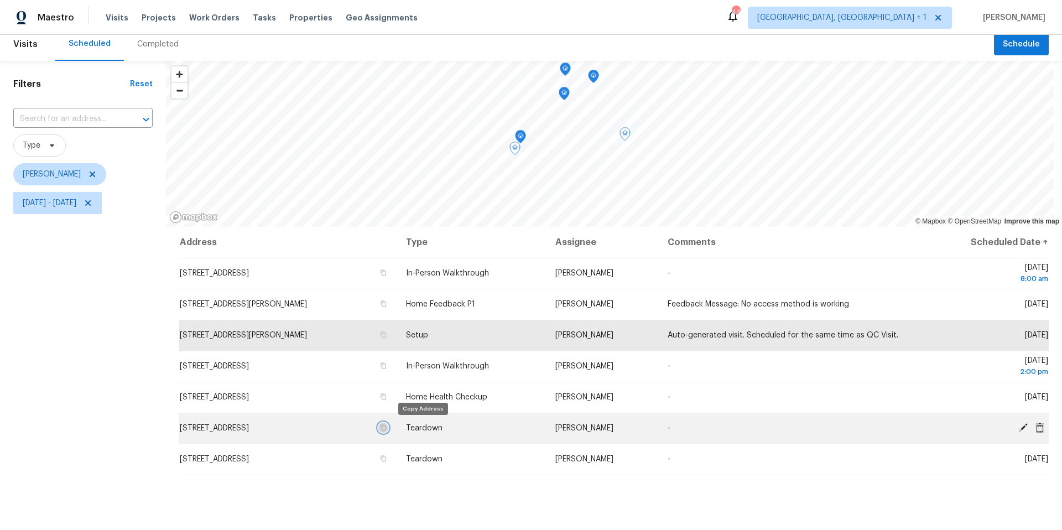
click at [387, 333] on icon "button" at bounding box center [383, 427] width 7 height 7
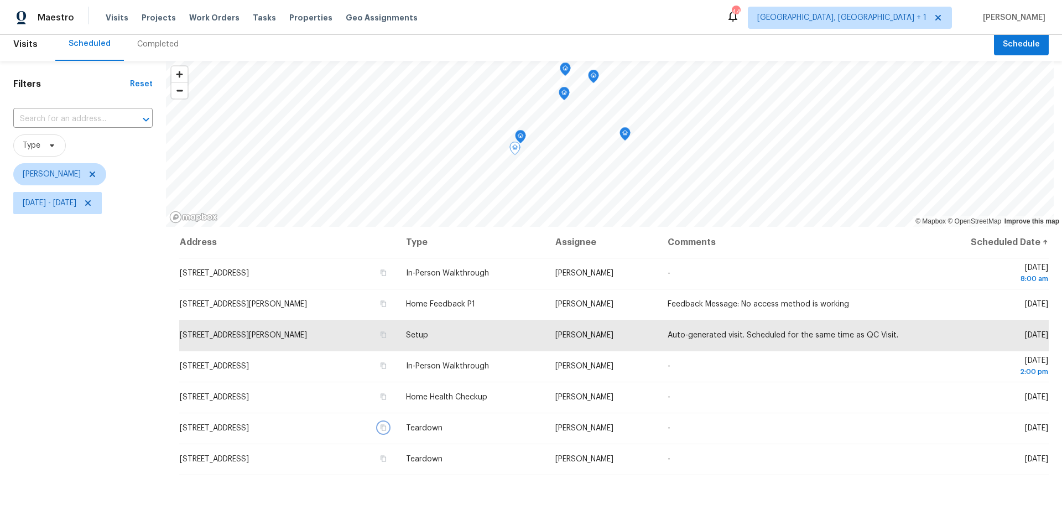
click at [566, 96] on icon "Map marker" at bounding box center [564, 93] width 10 height 13
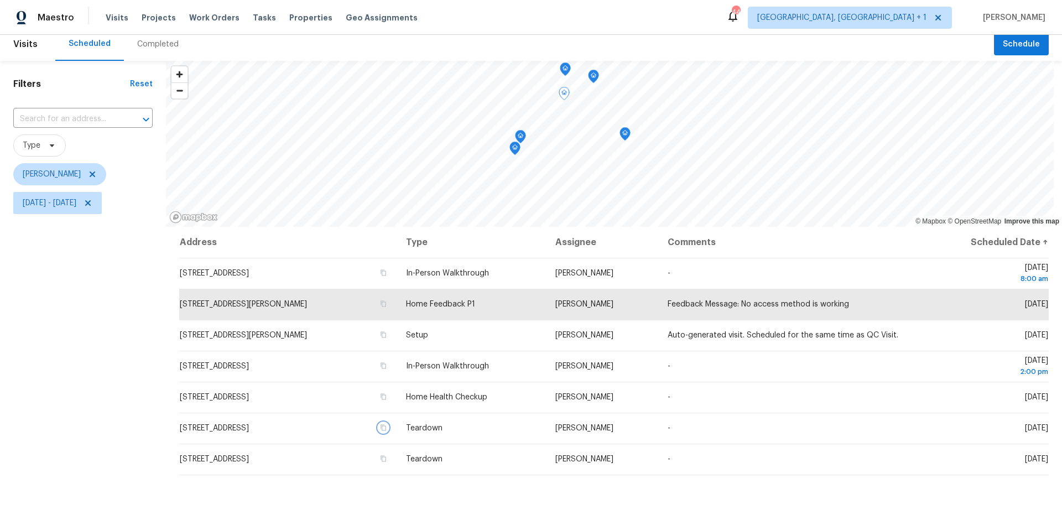
click at [598, 75] on icon "Map marker" at bounding box center [593, 76] width 10 height 13
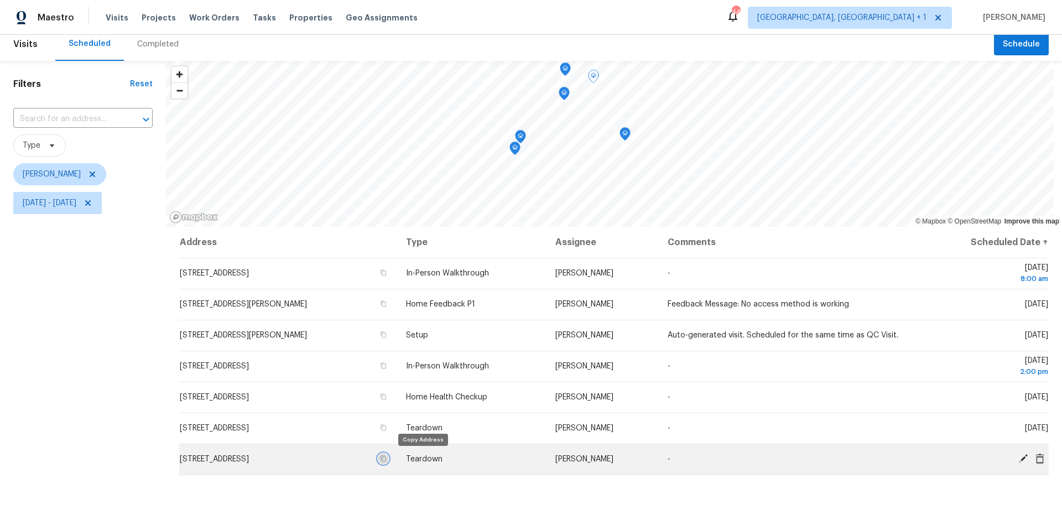
click at [388, 333] on button "button" at bounding box center [383, 458] width 10 height 10
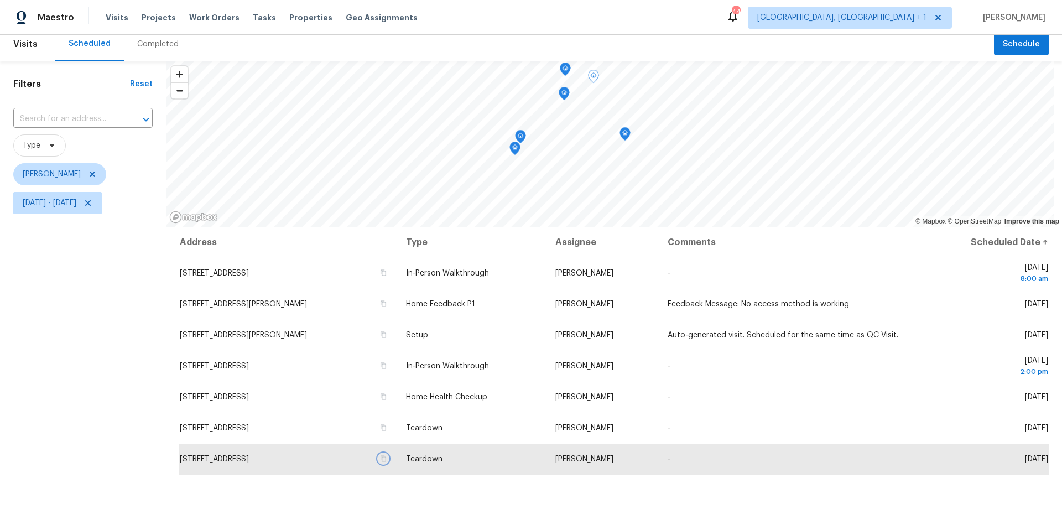
click at [563, 95] on icon "Map marker" at bounding box center [564, 93] width 10 height 13
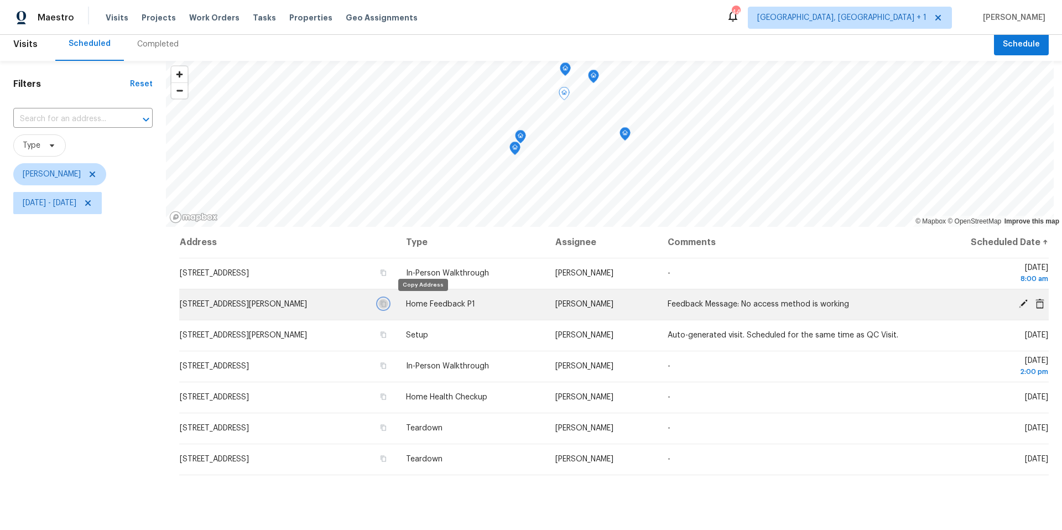
click at [387, 304] on icon "button" at bounding box center [383, 303] width 7 height 7
click at [245, 302] on span "[STREET_ADDRESS][PERSON_NAME]" at bounding box center [243, 304] width 127 height 8
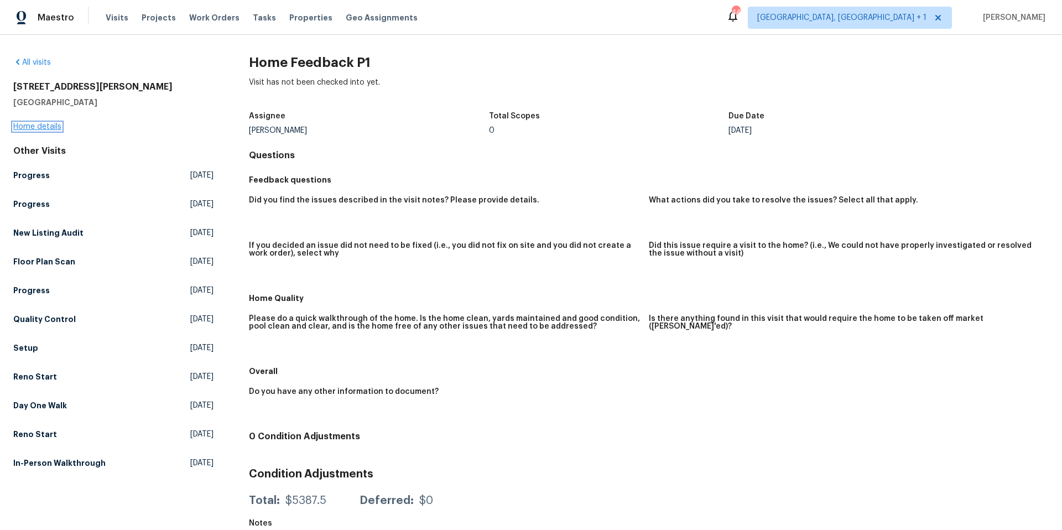
click at [39, 126] on link "Home details" at bounding box center [37, 127] width 48 height 8
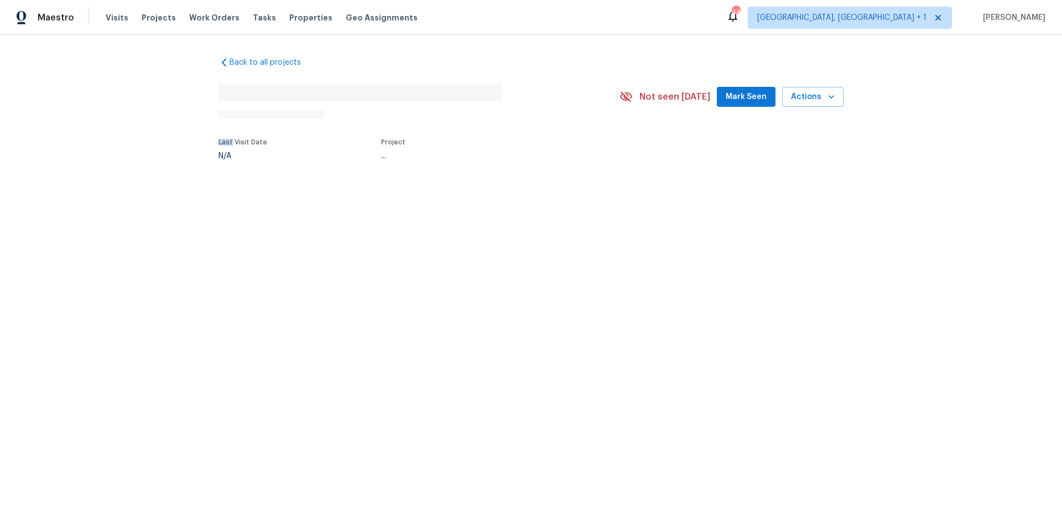
click at [39, 126] on div "Back to all projects No address found N/A Not seen [DATE] Mark Seen Actions Las…" at bounding box center [531, 134] width 1062 height 198
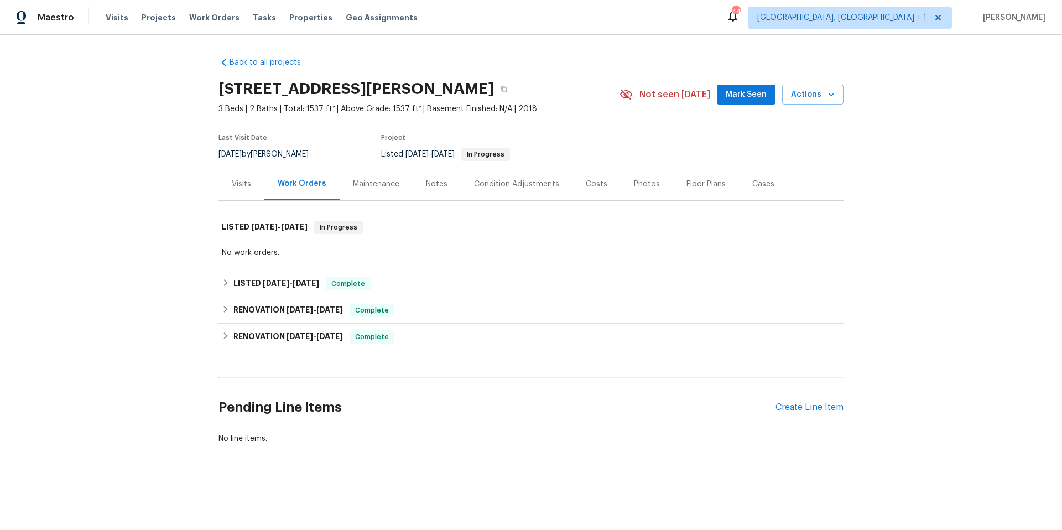
click at [249, 186] on div "Visits" at bounding box center [241, 184] width 46 height 33
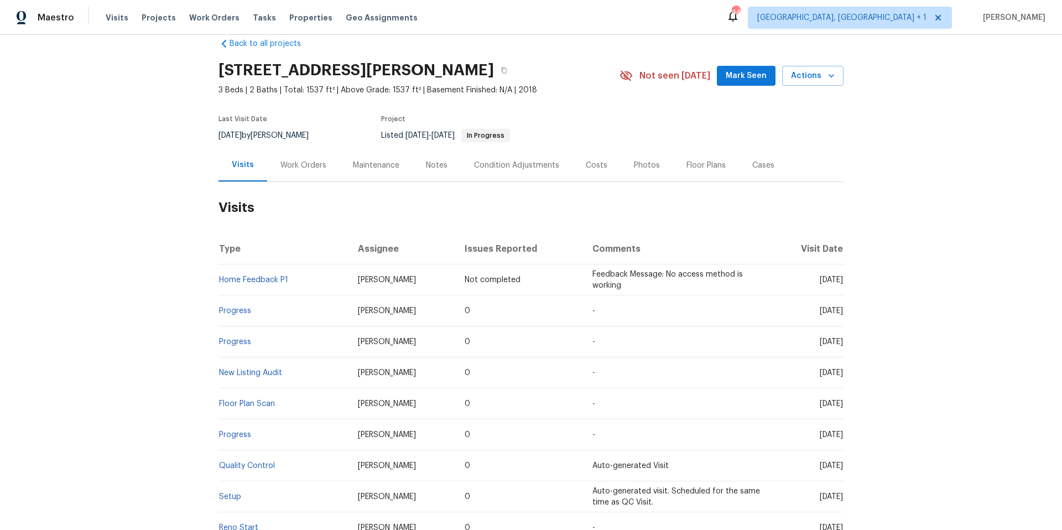
scroll to position [10, 0]
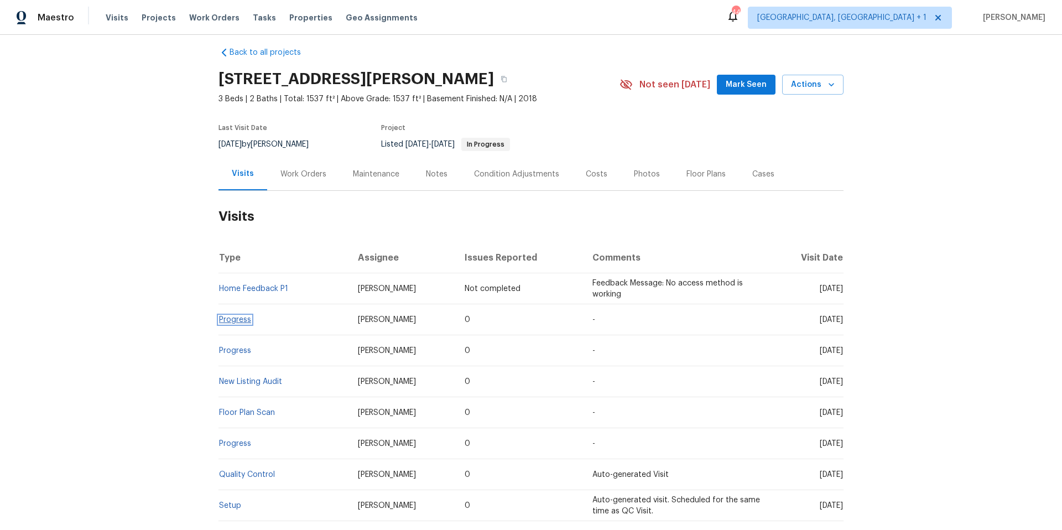
click at [241, 317] on link "Progress" at bounding box center [235, 320] width 32 height 8
